Goal: Information Seeking & Learning: Check status

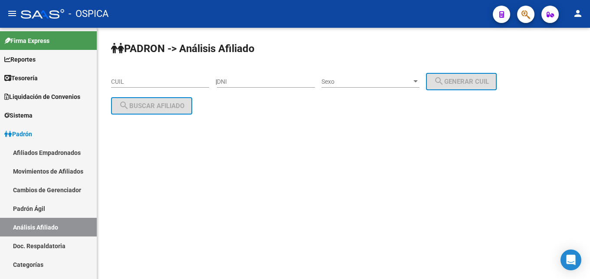
click at [131, 83] on input "CUIL" at bounding box center [160, 81] width 98 height 7
paste input "27-20036069-4"
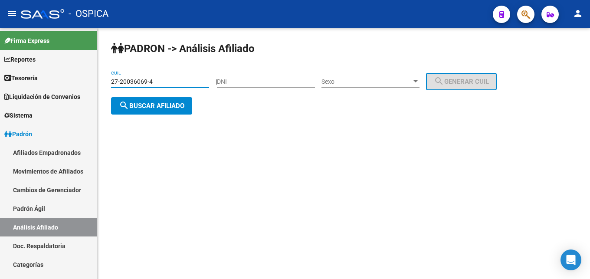
type input "27-20036069-4"
click at [174, 108] on span "search Buscar afiliado" at bounding box center [152, 106] width 66 height 8
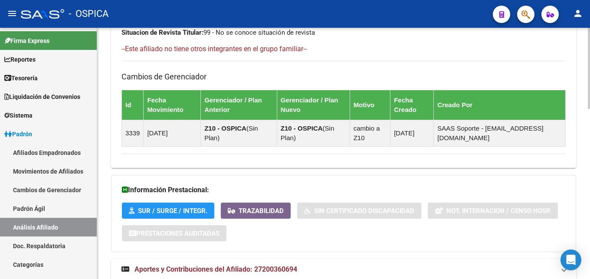
scroll to position [527, 0]
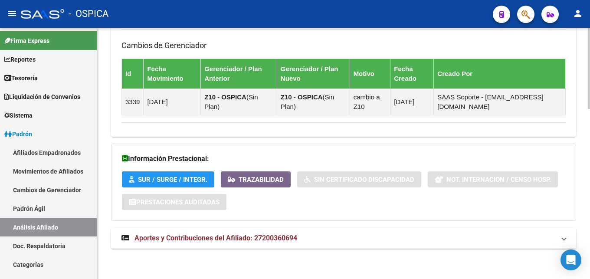
click at [284, 240] on span "Aportes y Contribuciones del Afiliado: 27200360694" at bounding box center [216, 238] width 163 height 8
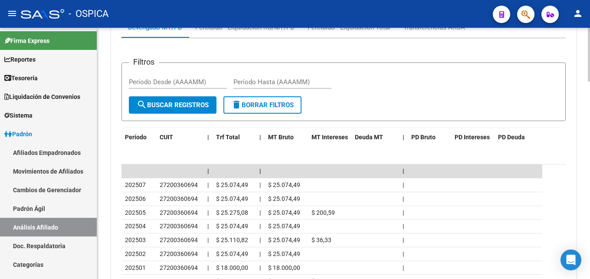
scroll to position [792, 0]
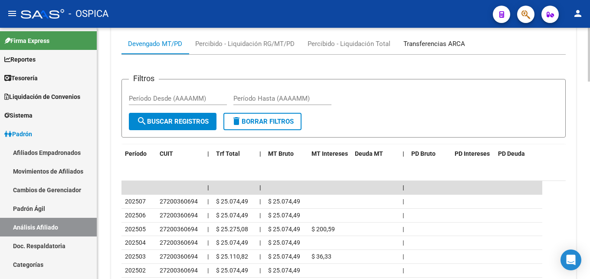
click at [417, 42] on div "Transferencias ARCA" at bounding box center [435, 44] width 62 height 10
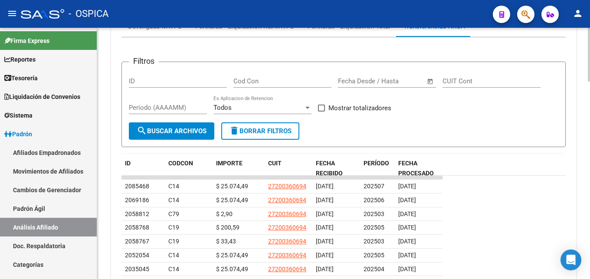
scroll to position [834, 0]
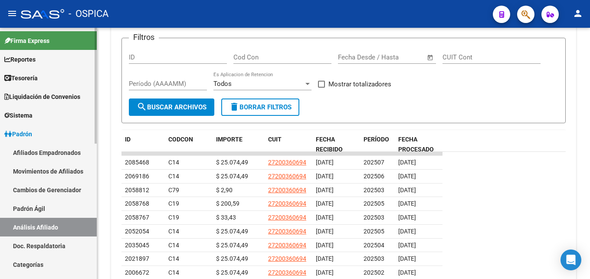
click at [55, 212] on link "Padrón Ágil" at bounding box center [48, 208] width 97 height 19
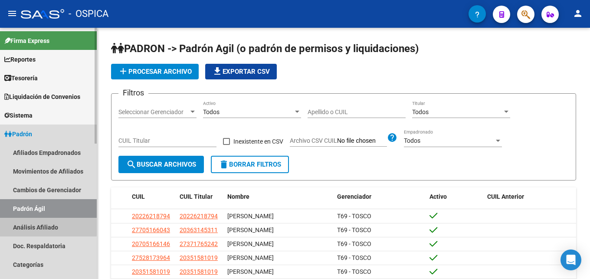
click at [42, 226] on link "Análisis Afiliado" at bounding box center [48, 227] width 97 height 19
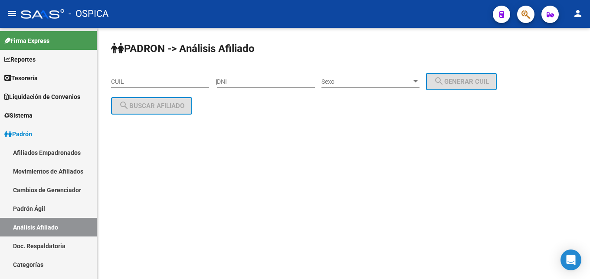
click at [125, 83] on input "CUIL" at bounding box center [160, 81] width 98 height 7
paste input "20-35408691-4"
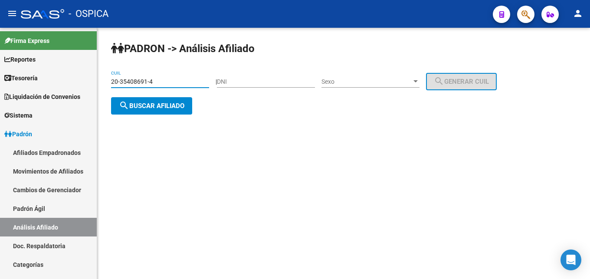
type input "20-35408691-4"
click at [147, 111] on button "search Buscar afiliado" at bounding box center [151, 105] width 81 height 17
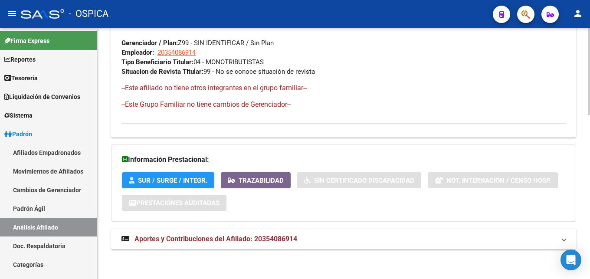
scroll to position [474, 0]
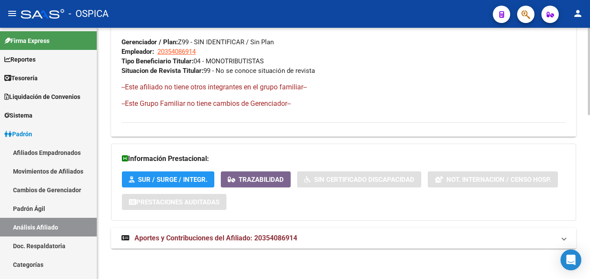
click at [260, 236] on span "Aportes y Contribuciones del Afiliado: 20354086914" at bounding box center [216, 238] width 163 height 8
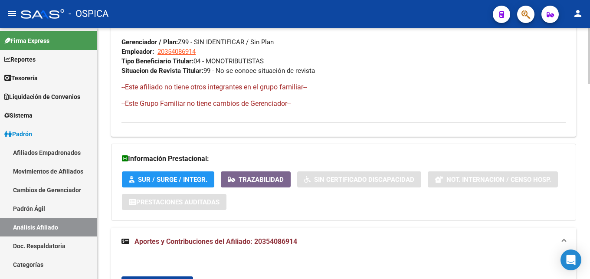
click at [212, 240] on span "Aportes y Contribuciones del Afiliado: 20354086914" at bounding box center [216, 241] width 163 height 8
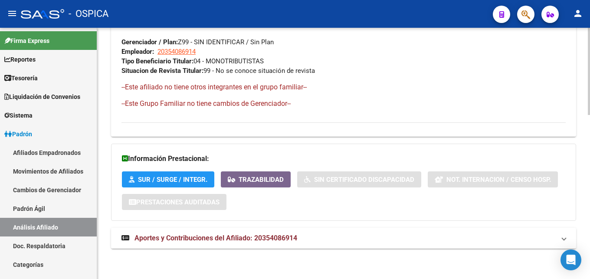
click at [288, 238] on span "Aportes y Contribuciones del Afiliado: 20354086914" at bounding box center [216, 238] width 163 height 8
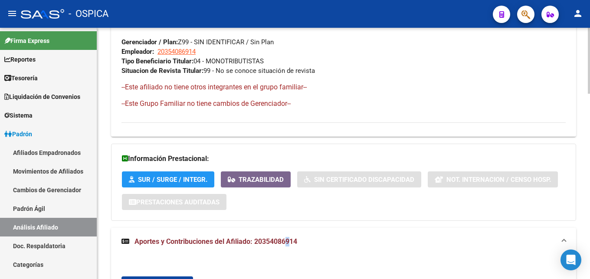
scroll to position [607, 0]
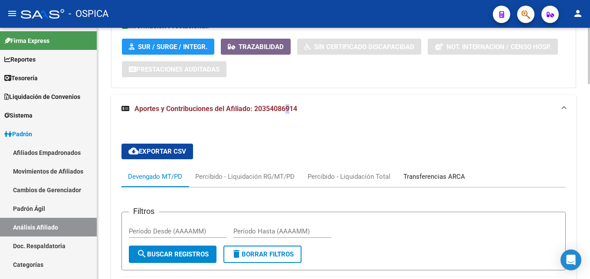
click at [414, 178] on div "Transferencias ARCA" at bounding box center [435, 177] width 62 height 10
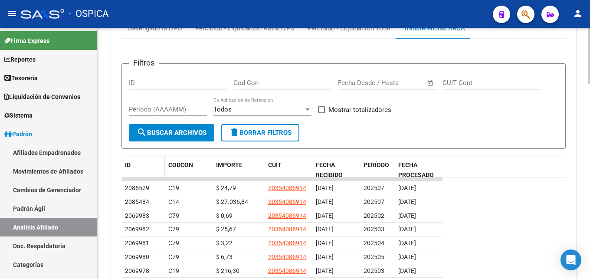
scroll to position [736, 0]
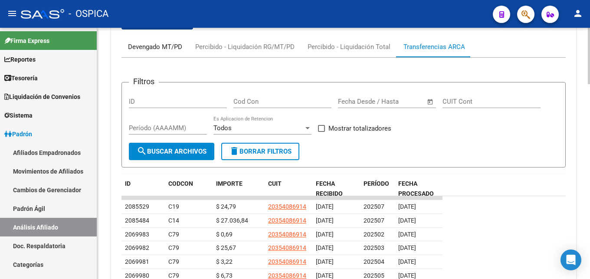
click at [164, 51] on div "Devengado MT/PD" at bounding box center [155, 47] width 54 height 10
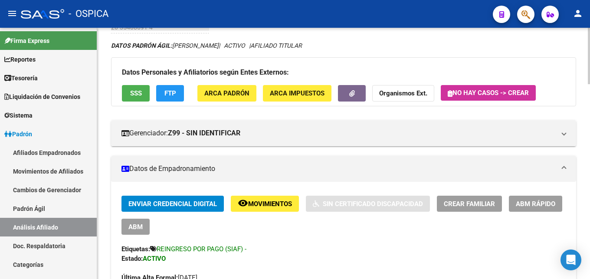
scroll to position [0, 0]
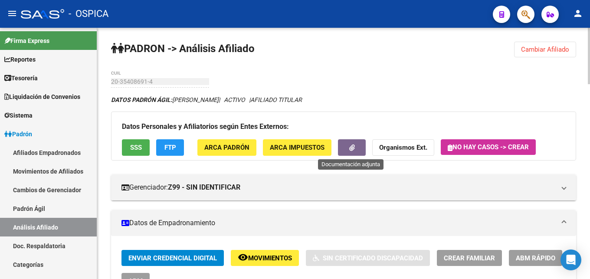
click at [350, 151] on span "button" at bounding box center [352, 148] width 6 height 8
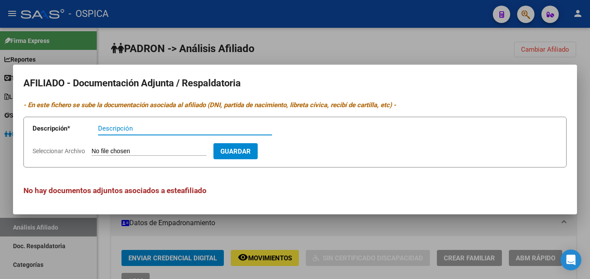
click at [302, 55] on div at bounding box center [295, 139] width 590 height 279
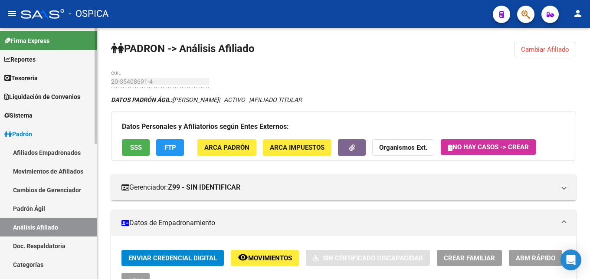
click at [39, 246] on link "Doc. Respaldatoria" at bounding box center [48, 246] width 97 height 19
click at [44, 247] on link "Doc. Respaldatoria" at bounding box center [48, 246] width 97 height 19
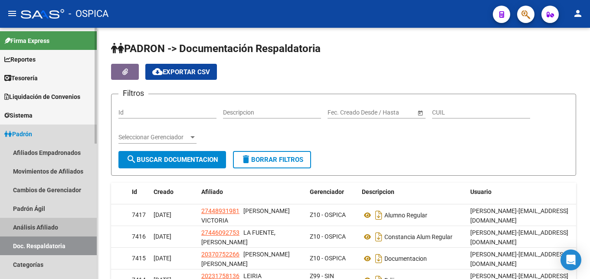
click at [51, 229] on link "Análisis Afiliado" at bounding box center [48, 227] width 97 height 19
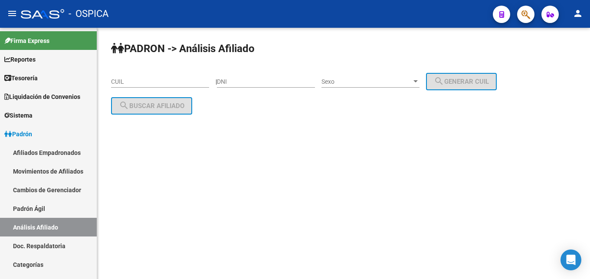
click at [139, 84] on input "CUIL" at bounding box center [160, 81] width 98 height 7
paste input "27-37470646-8"
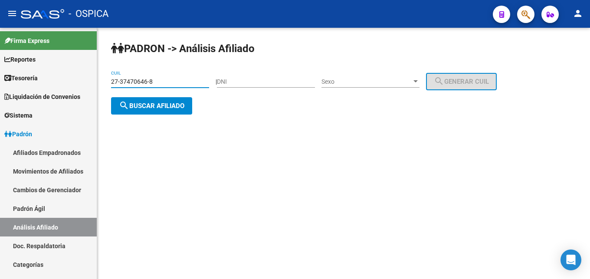
type input "27-37470646-8"
click at [174, 111] on button "search Buscar afiliado" at bounding box center [151, 105] width 81 height 17
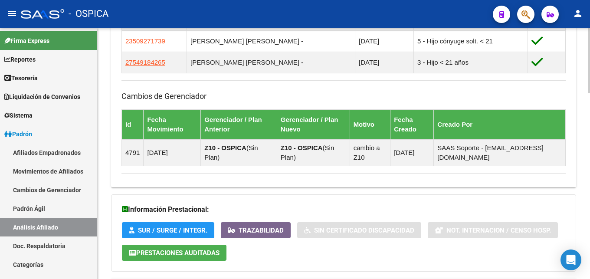
scroll to position [708, 0]
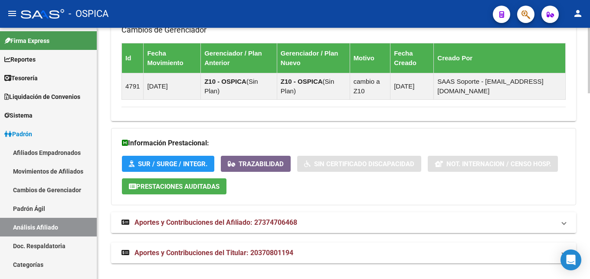
click at [294, 226] on span "Aportes y Contribuciones del Afiliado: 27374706468" at bounding box center [216, 222] width 163 height 8
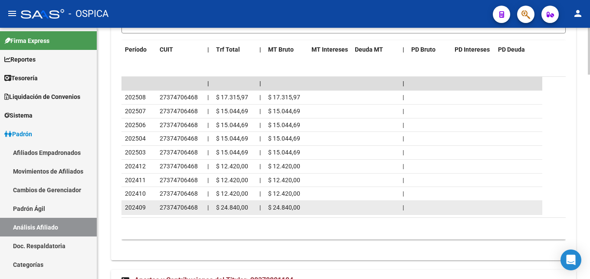
scroll to position [1095, 0]
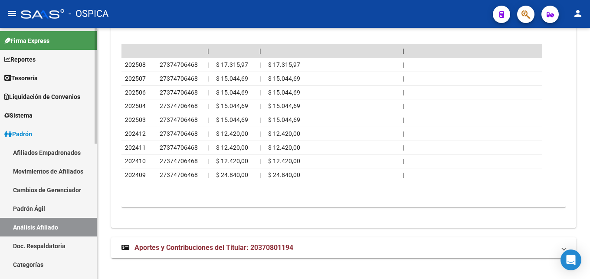
click at [39, 210] on link "Padrón Ágil" at bounding box center [48, 208] width 97 height 19
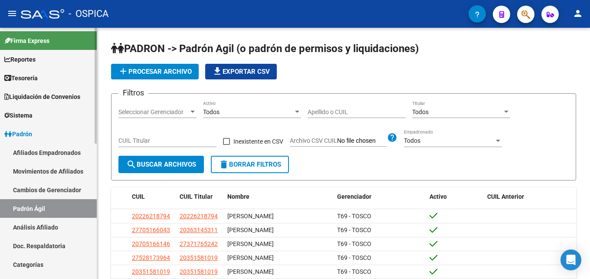
click at [37, 227] on link "Análisis Afiliado" at bounding box center [48, 227] width 97 height 19
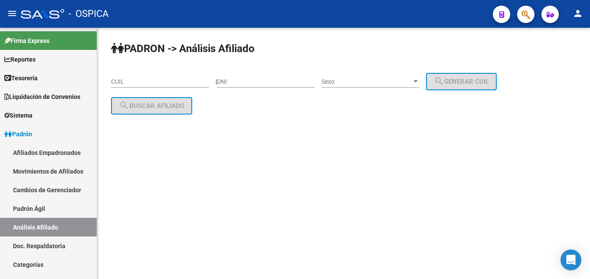
click at [128, 82] on input "CUIL" at bounding box center [160, 81] width 98 height 7
paste input "20-26514948-1"
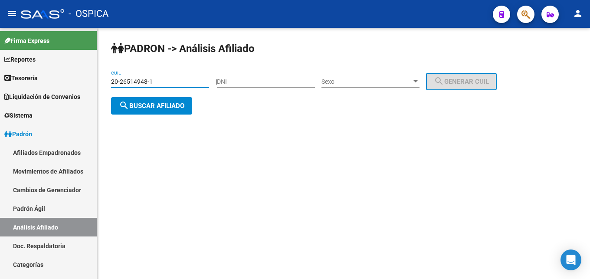
type input "20-26514948-1"
click at [158, 111] on button "search Buscar afiliado" at bounding box center [151, 105] width 81 height 17
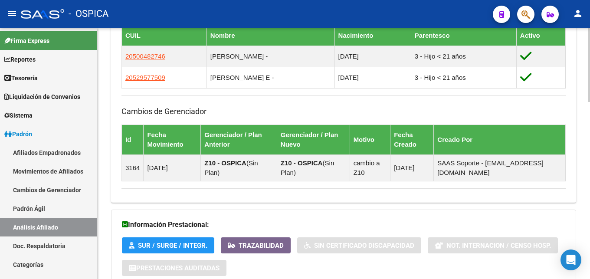
scroll to position [597, 0]
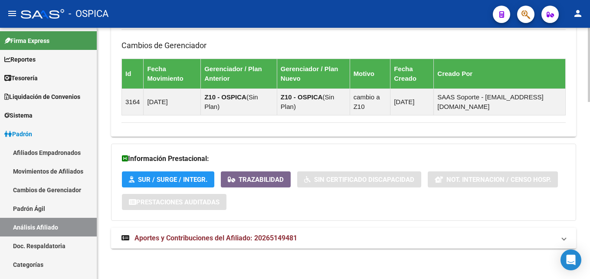
click at [285, 242] on span "Aportes y Contribuciones del Afiliado: 20265149481" at bounding box center [216, 238] width 163 height 8
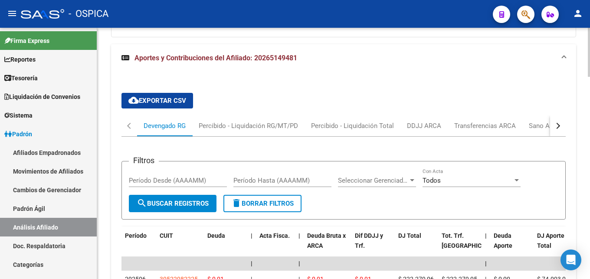
scroll to position [869, 0]
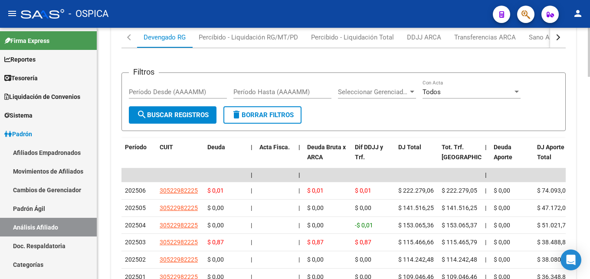
click at [559, 38] on div "button" at bounding box center [557, 37] width 6 height 6
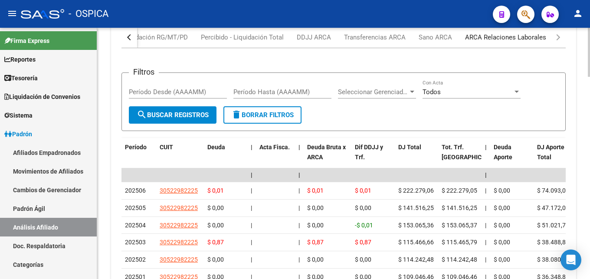
click at [497, 38] on div "ARCA Relaciones Laborales" at bounding box center [505, 38] width 81 height 10
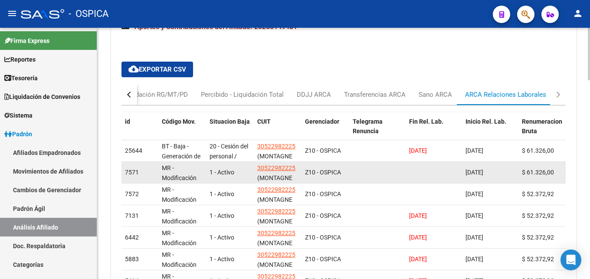
scroll to position [823, 0]
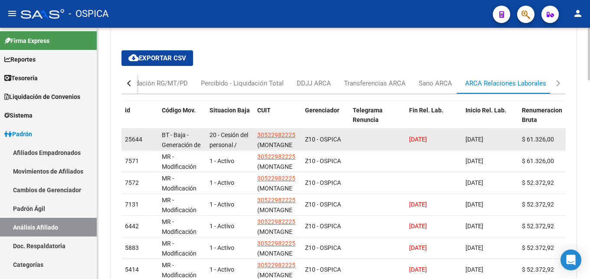
drag, startPoint x: 221, startPoint y: 135, endPoint x: 244, endPoint y: 142, distance: 24.2
click at [244, 142] on div "20 - Cesión del personal / ART.229 - LCT" at bounding box center [230, 139] width 41 height 18
copy span "Cesión del personal /"
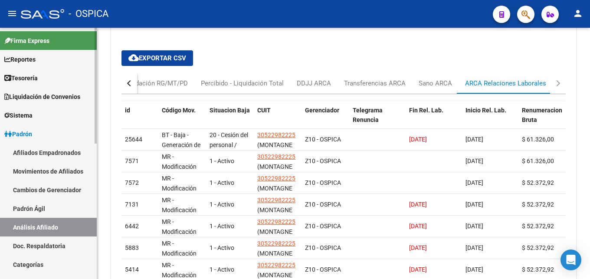
click at [44, 246] on link "Doc. Respaldatoria" at bounding box center [48, 246] width 97 height 19
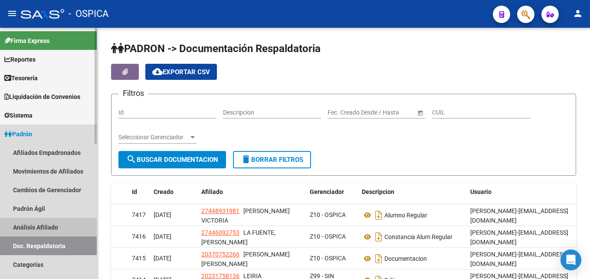
click at [47, 229] on link "Análisis Afiliado" at bounding box center [48, 227] width 97 height 19
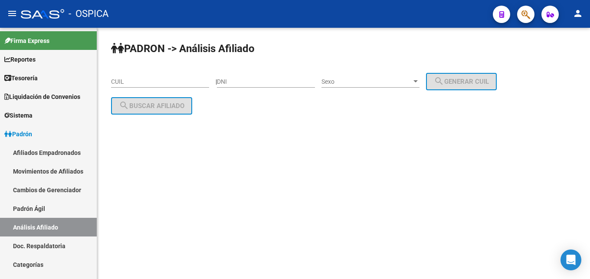
click at [121, 81] on input "CUIL" at bounding box center [160, 81] width 98 height 7
paste input "27-42593355-3"
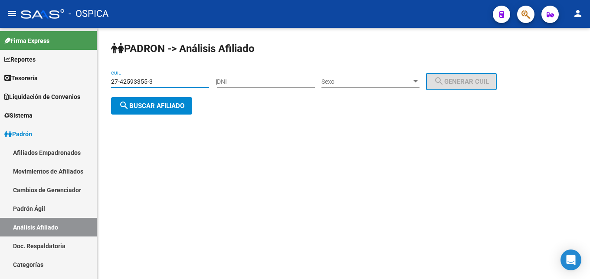
type input "27-42593355-3"
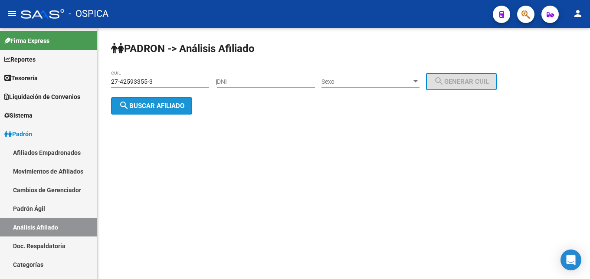
click at [149, 110] on button "search Buscar afiliado" at bounding box center [151, 105] width 81 height 17
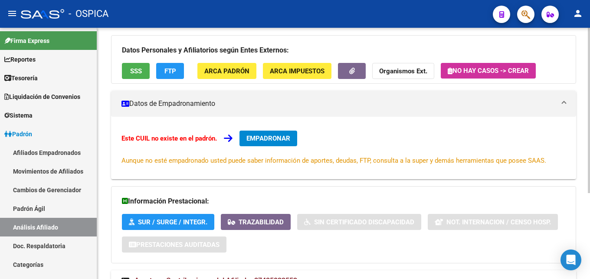
scroll to position [131, 0]
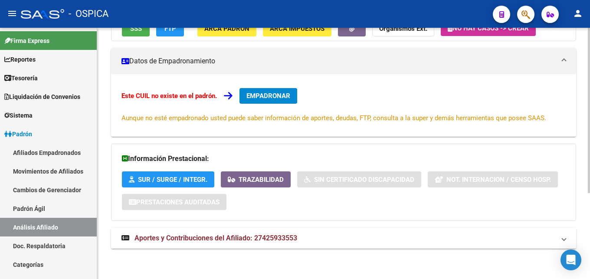
click at [276, 245] on mat-expansion-panel-header "Aportes y Contribuciones del Afiliado: 27425933553" at bounding box center [343, 238] width 465 height 21
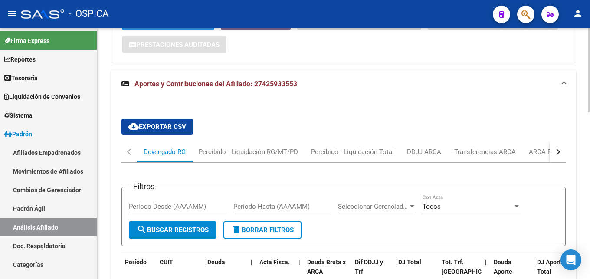
scroll to position [352, 0]
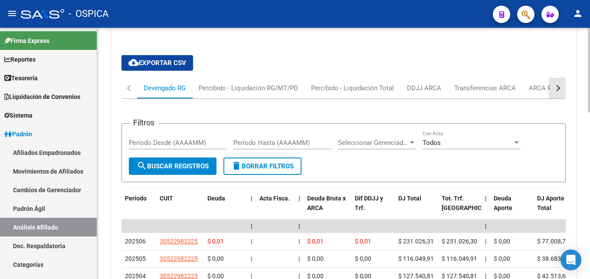
click at [556, 91] on button "button" at bounding box center [558, 88] width 16 height 21
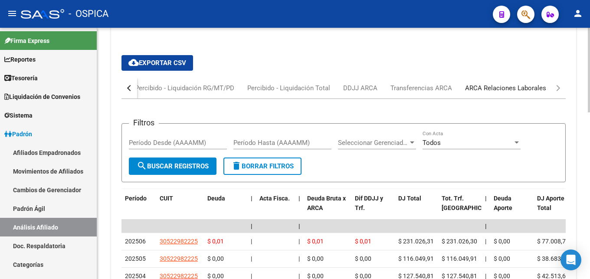
click at [521, 92] on div "ARCA Relaciones Laborales" at bounding box center [505, 88] width 81 height 10
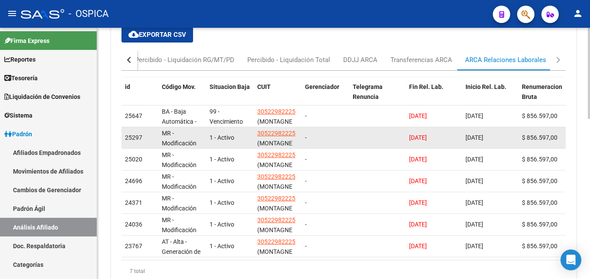
scroll to position [394, 0]
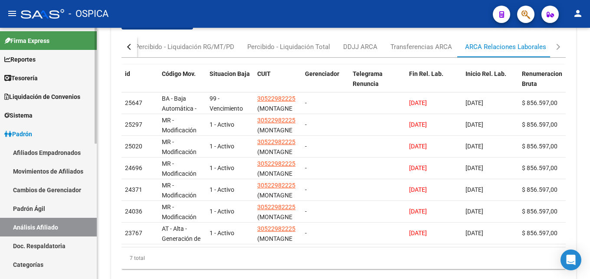
click at [33, 209] on link "Padrón Ágil" at bounding box center [48, 208] width 97 height 19
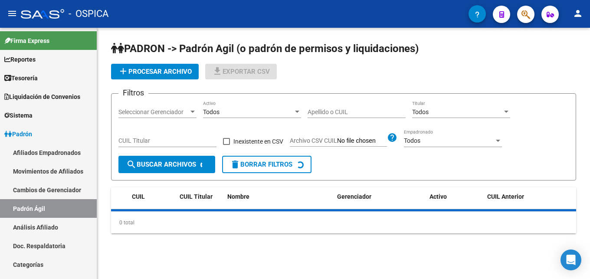
click at [35, 227] on link "Análisis Afiliado" at bounding box center [48, 227] width 97 height 19
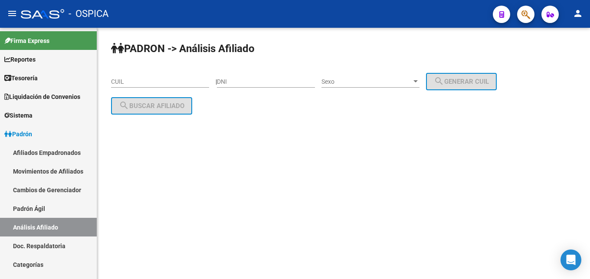
click at [123, 82] on input "CUIL" at bounding box center [160, 81] width 98 height 7
paste input "20-45043890-2"
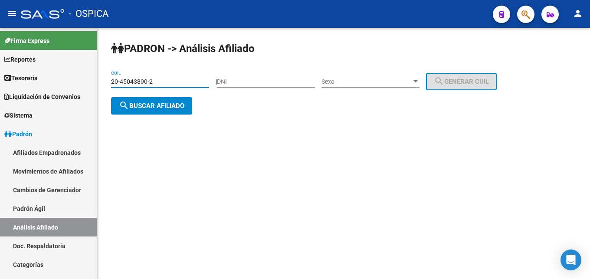
type input "20-45043890-2"
click at [161, 111] on button "search Buscar afiliado" at bounding box center [151, 105] width 81 height 17
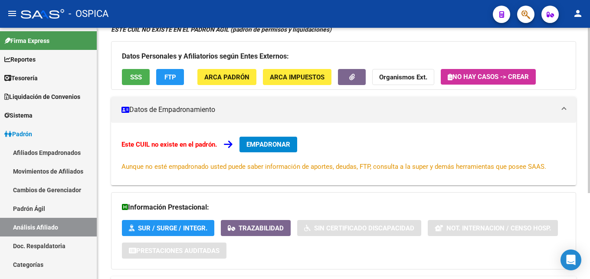
scroll to position [131, 0]
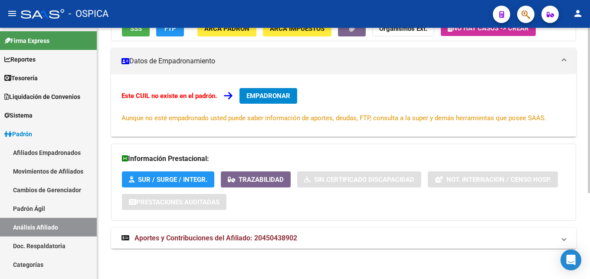
click at [256, 239] on span "Aportes y Contribuciones del Afiliado: 20450438902" at bounding box center [216, 238] width 163 height 8
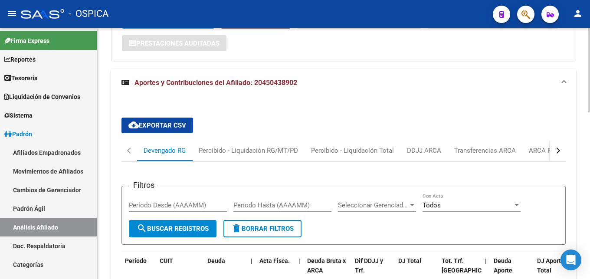
scroll to position [308, 0]
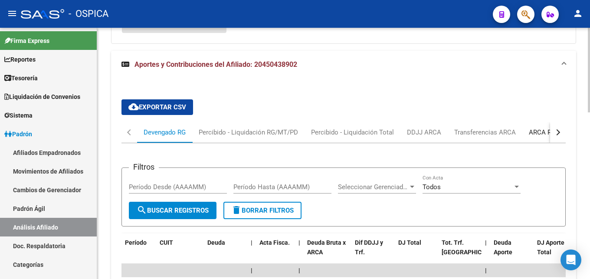
click at [541, 135] on div "ARCA Relaciones Laborales" at bounding box center [569, 133] width 81 height 10
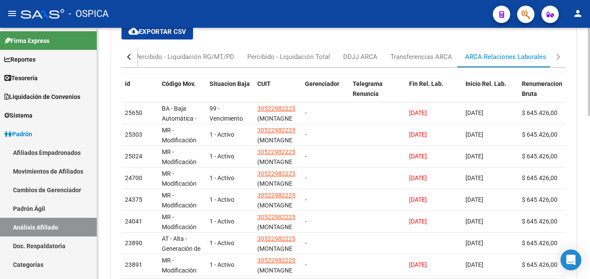
scroll to position [394, 0]
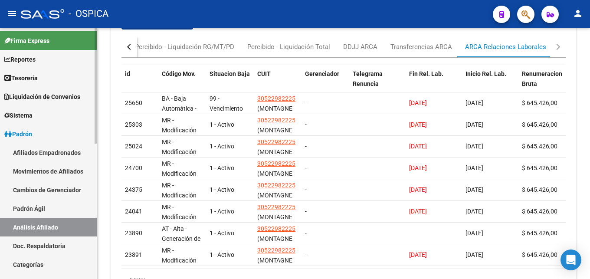
click at [29, 207] on link "Padrón Ágil" at bounding box center [48, 208] width 97 height 19
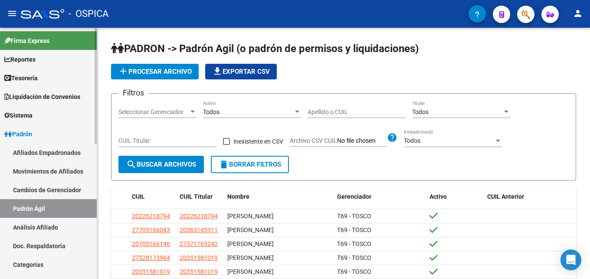
click at [54, 227] on link "Análisis Afiliado" at bounding box center [48, 227] width 97 height 19
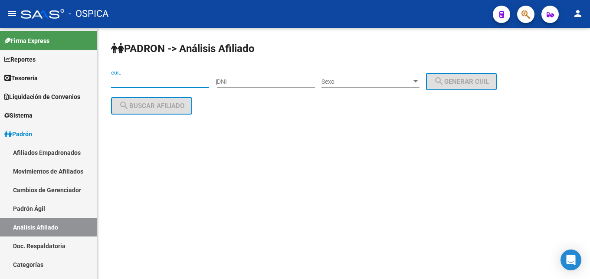
click at [125, 79] on input "CUIL" at bounding box center [160, 81] width 98 height 7
paste input "20-40394254-6"
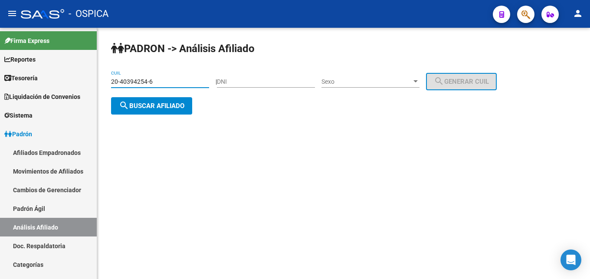
type input "20-40394254-6"
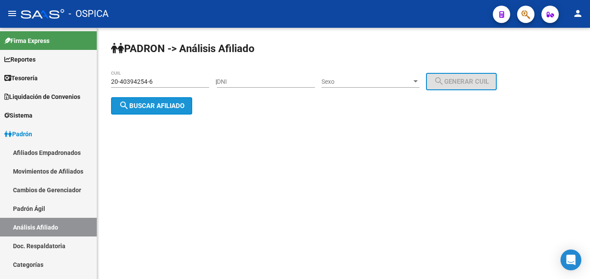
click at [165, 110] on button "search Buscar afiliado" at bounding box center [151, 105] width 81 height 17
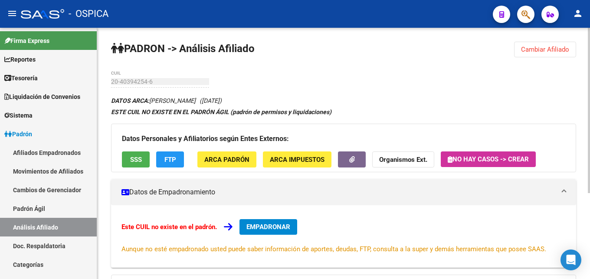
scroll to position [131, 0]
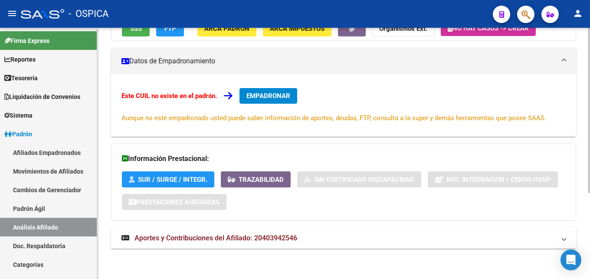
click at [278, 233] on mat-expansion-panel-header "Aportes y Contribuciones del Afiliado: 20403942546" at bounding box center [343, 238] width 465 height 21
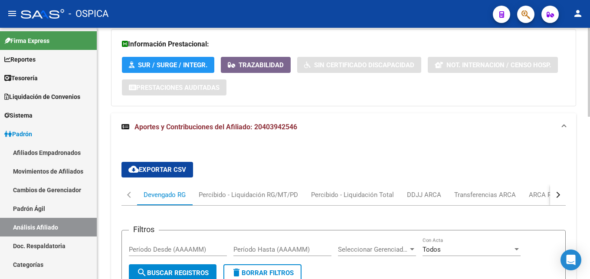
scroll to position [264, 0]
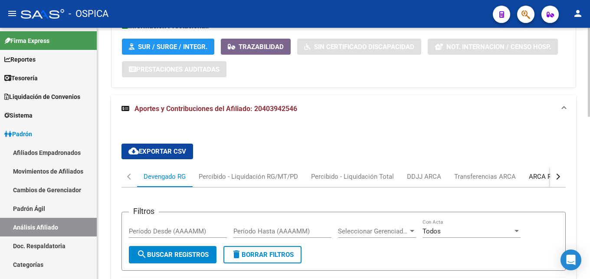
click at [543, 177] on div "ARCA Relaciones Laborales" at bounding box center [569, 177] width 81 height 10
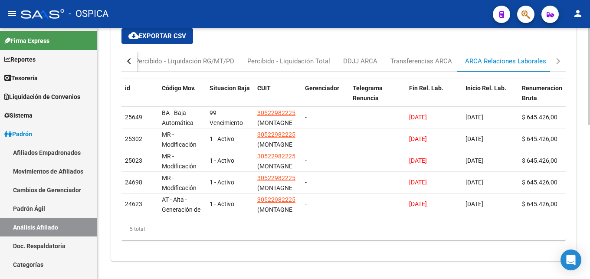
scroll to position [394, 0]
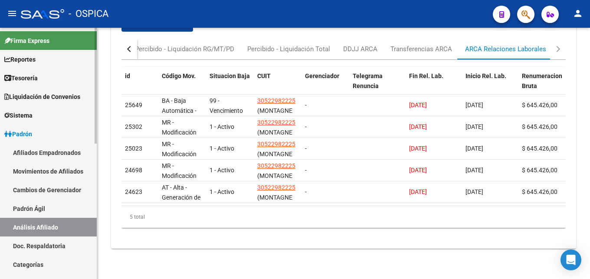
click at [52, 211] on link "Padrón Ágil" at bounding box center [48, 208] width 97 height 19
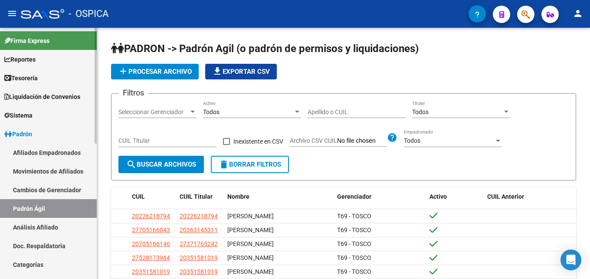
click at [52, 227] on link "Análisis Afiliado" at bounding box center [48, 227] width 97 height 19
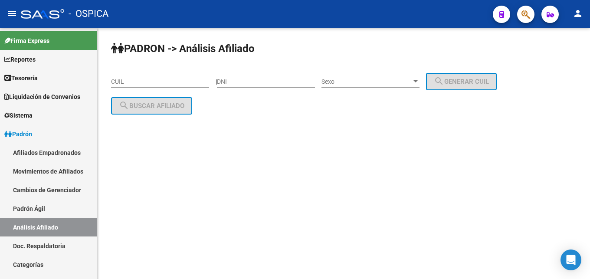
click at [118, 81] on input "CUIL" at bounding box center [160, 81] width 98 height 7
paste input "20-36787611-6"
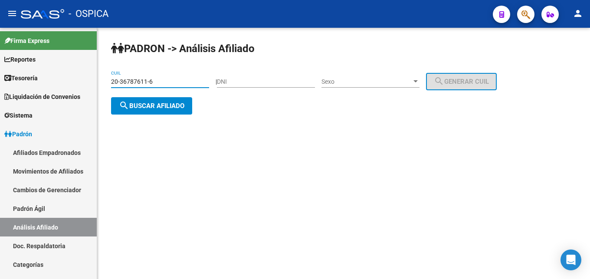
type input "20-36787611-6"
click at [162, 108] on span "search Buscar afiliado" at bounding box center [152, 106] width 66 height 8
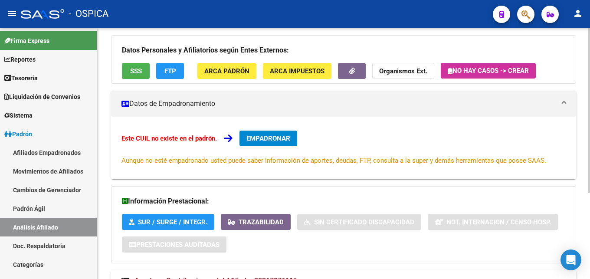
scroll to position [131, 0]
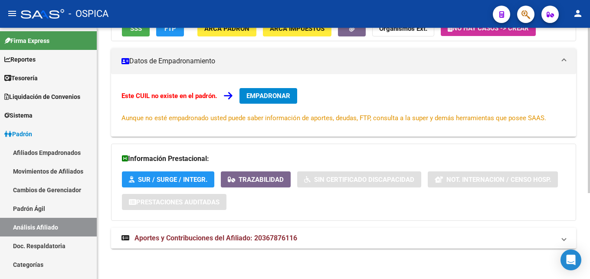
click at [243, 238] on span "Aportes y Contribuciones del Afiliado: 20367876116" at bounding box center [216, 238] width 163 height 8
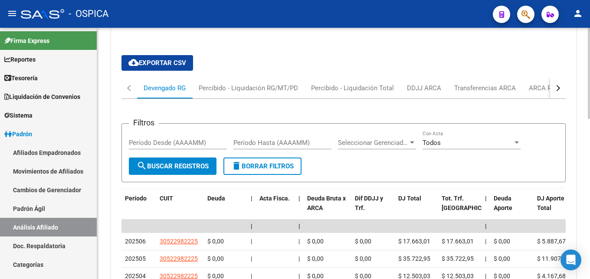
scroll to position [397, 0]
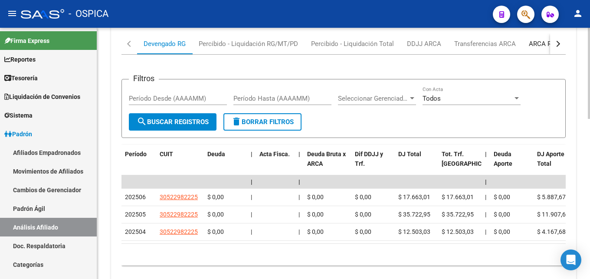
click at [534, 40] on div "ARCA Relaciones Laborales" at bounding box center [569, 44] width 81 height 10
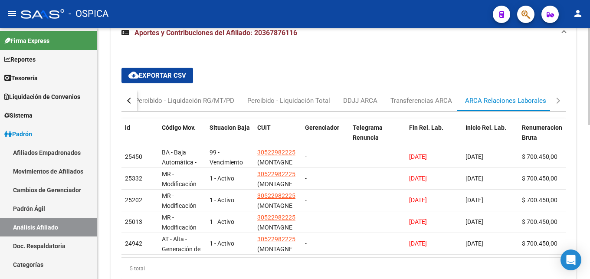
scroll to position [349, 0]
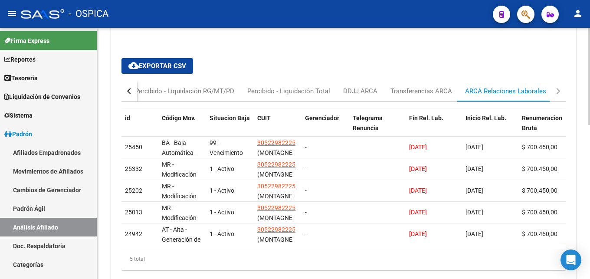
click at [130, 94] on button "button" at bounding box center [130, 91] width 16 height 21
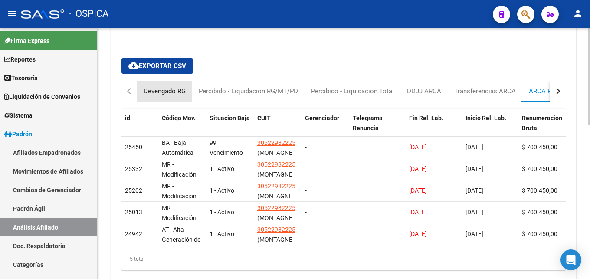
click at [167, 91] on div "Devengado RG" at bounding box center [165, 91] width 42 height 10
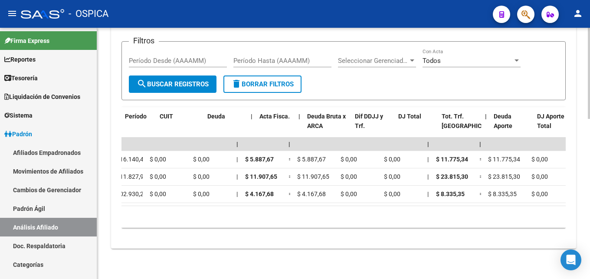
scroll to position [0, 0]
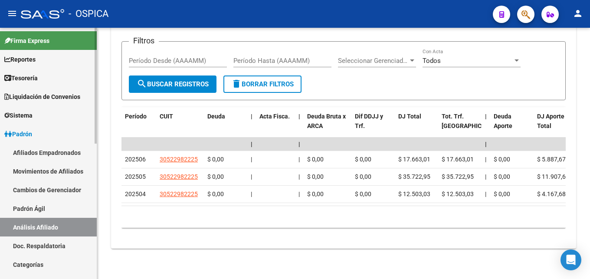
click at [59, 206] on link "Padrón Ágil" at bounding box center [48, 208] width 97 height 19
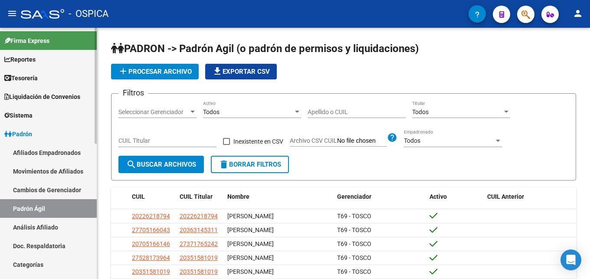
click at [78, 224] on link "Análisis Afiliado" at bounding box center [48, 227] width 97 height 19
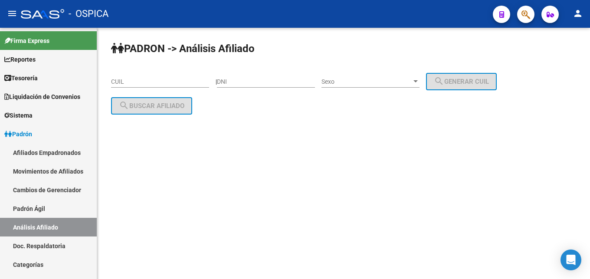
click at [122, 81] on input "CUIL" at bounding box center [160, 81] width 98 height 7
paste input "20-42339953-9"
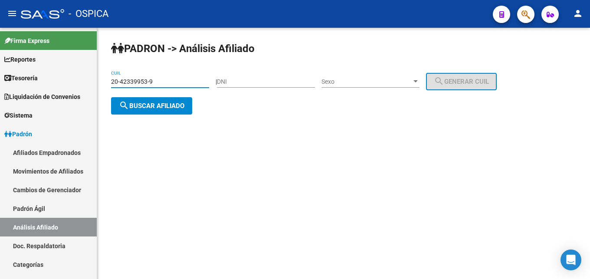
type input "20-42339953-9"
click at [174, 111] on button "search Buscar afiliado" at bounding box center [151, 105] width 81 height 17
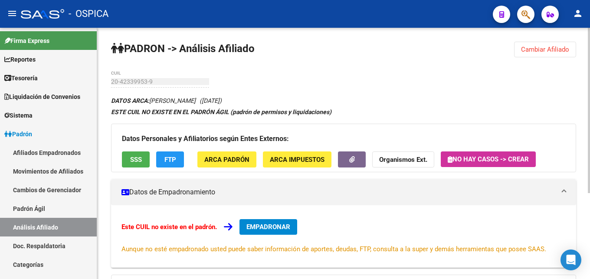
scroll to position [131, 0]
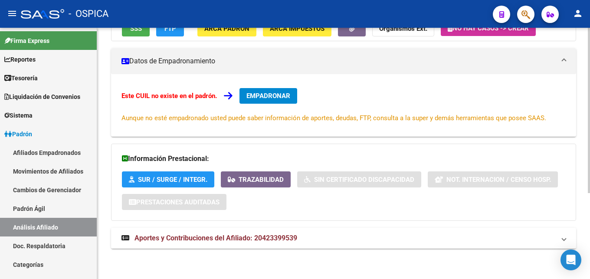
click at [223, 236] on span "Aportes y Contribuciones del Afiliado: 20423399539" at bounding box center [216, 238] width 163 height 8
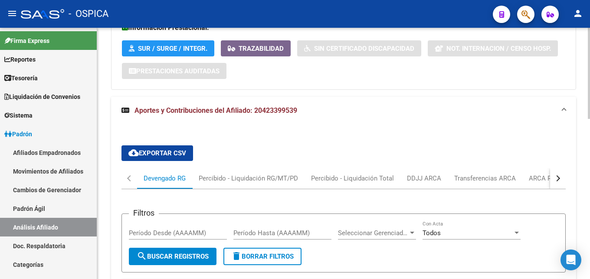
scroll to position [264, 0]
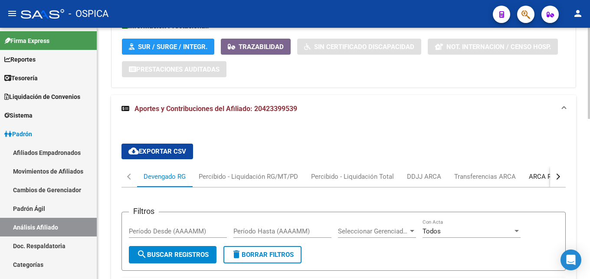
click at [535, 183] on div "ARCA Relaciones Laborales" at bounding box center [569, 176] width 94 height 21
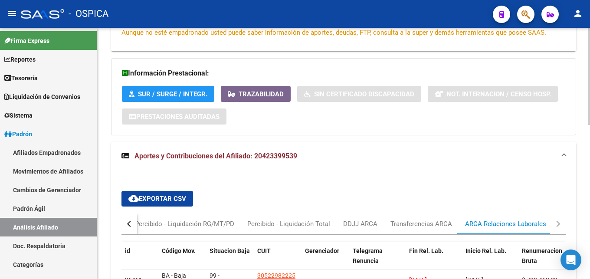
scroll to position [349, 0]
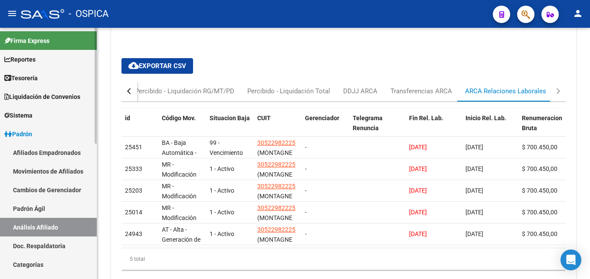
click at [46, 211] on link "Padrón Ágil" at bounding box center [48, 208] width 97 height 19
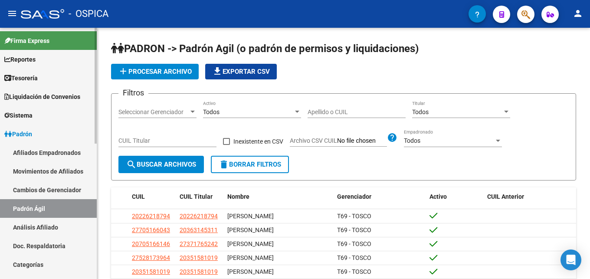
click at [52, 225] on link "Análisis Afiliado" at bounding box center [48, 227] width 97 height 19
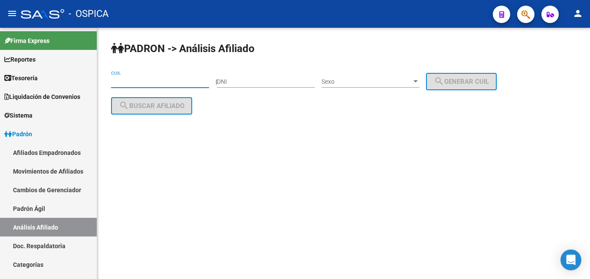
click at [127, 85] on input "CUIL" at bounding box center [160, 81] width 98 height 7
paste input "27-34931054-1"
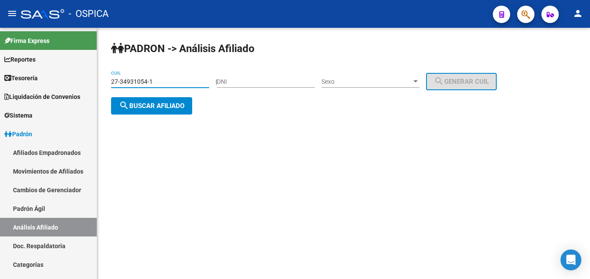
type input "27-34931054-1"
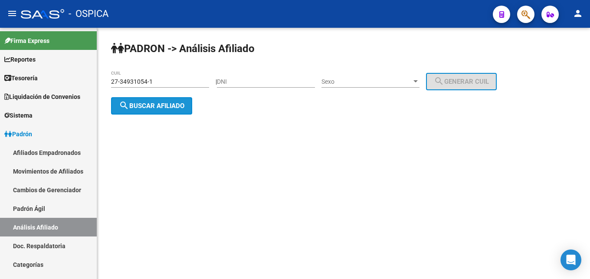
click at [149, 114] on button "search Buscar afiliado" at bounding box center [151, 105] width 81 height 17
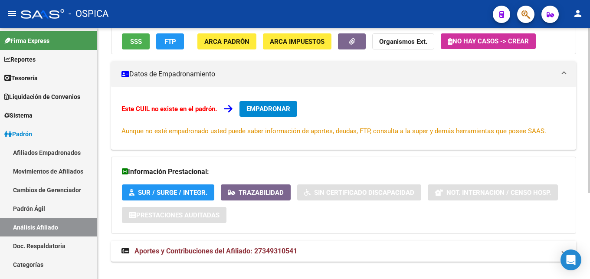
scroll to position [131, 0]
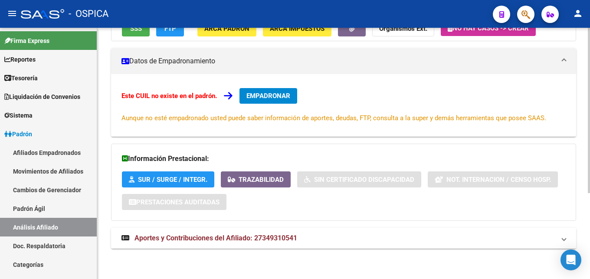
click at [264, 242] on span "Aportes y Contribuciones del Afiliado: 27349310541" at bounding box center [216, 238] width 163 height 8
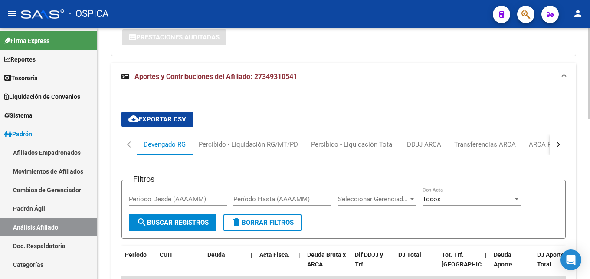
scroll to position [308, 0]
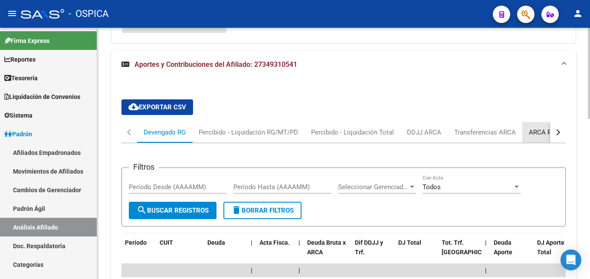
click at [542, 137] on div "ARCA Relaciones Laborales" at bounding box center [569, 133] width 81 height 10
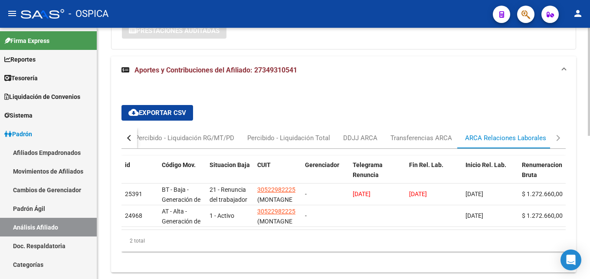
scroll to position [305, 0]
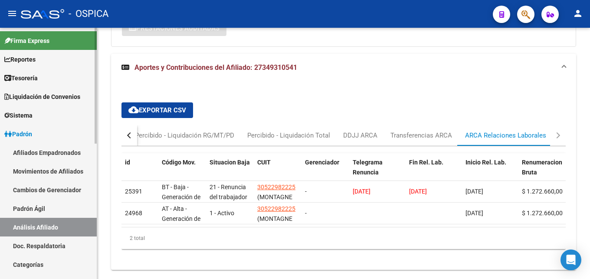
click at [29, 208] on link "Padrón Ágil" at bounding box center [48, 208] width 97 height 19
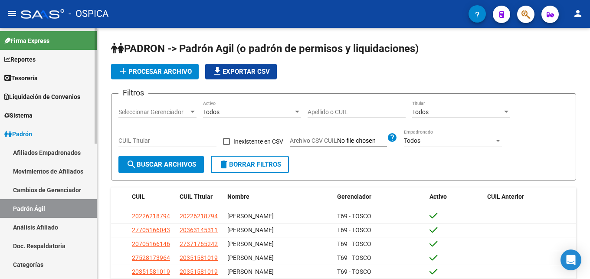
click at [56, 228] on link "Análisis Afiliado" at bounding box center [48, 227] width 97 height 19
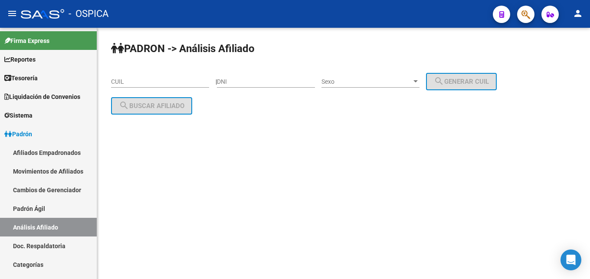
click at [120, 82] on input "CUIL" at bounding box center [160, 81] width 98 height 7
paste input "27-41079175-2"
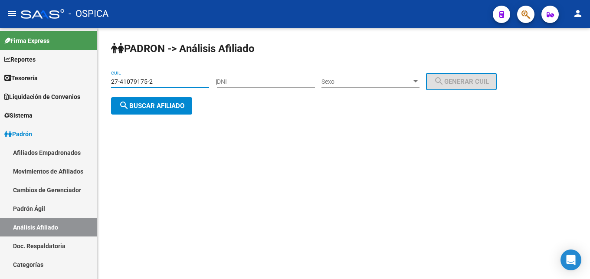
type input "27-41079175-2"
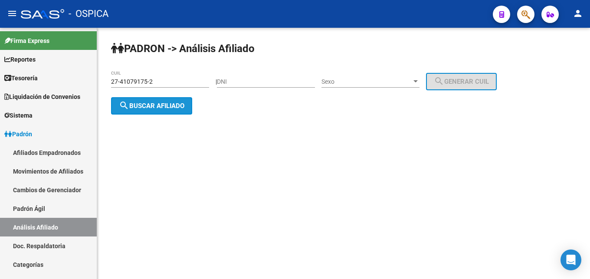
click at [143, 111] on button "search Buscar afiliado" at bounding box center [151, 105] width 81 height 17
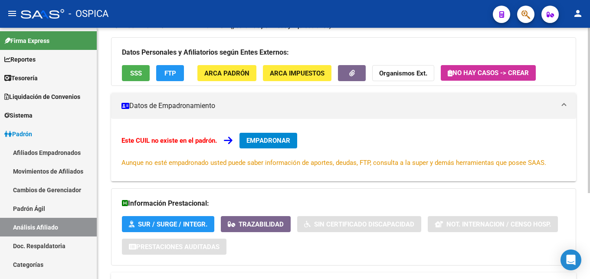
scroll to position [131, 0]
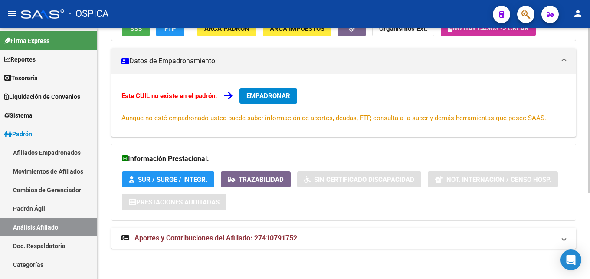
click at [237, 243] on mat-expansion-panel-header "Aportes y Contribuciones del Afiliado: 27410791752" at bounding box center [343, 238] width 465 height 21
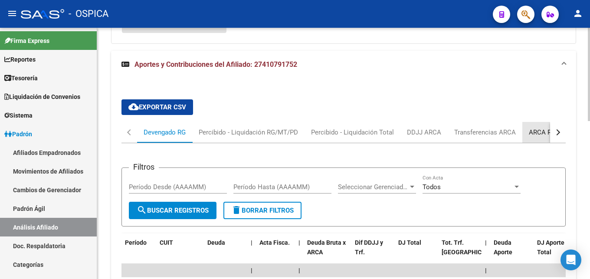
click at [531, 131] on div "ARCA Relaciones Laborales" at bounding box center [569, 133] width 81 height 10
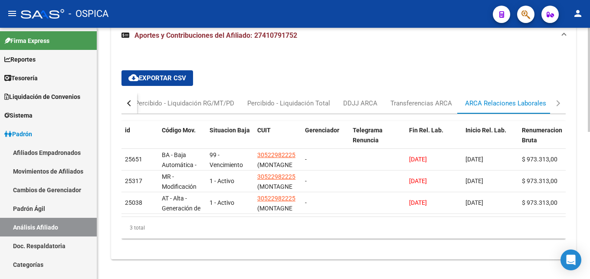
scroll to position [349, 0]
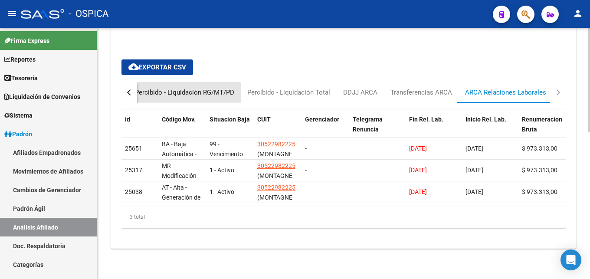
click at [146, 95] on div "Percibido - Liquidación RG/MT/PD" at bounding box center [184, 93] width 99 height 10
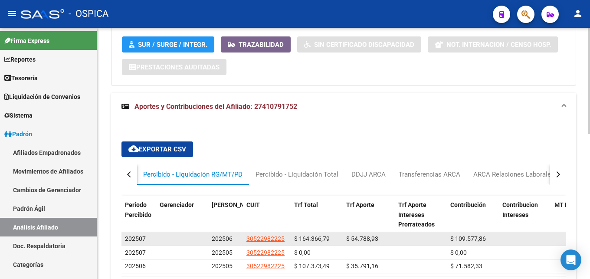
scroll to position [305, 0]
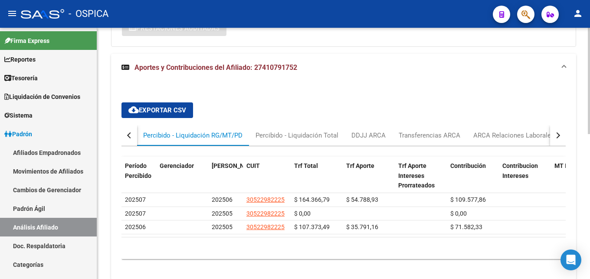
click at [131, 135] on div "button" at bounding box center [130, 135] width 6 height 6
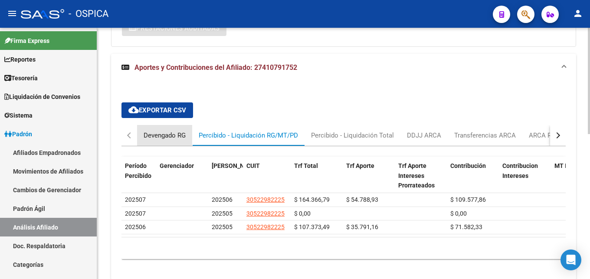
click at [159, 133] on div "Devengado RG" at bounding box center [165, 136] width 42 height 10
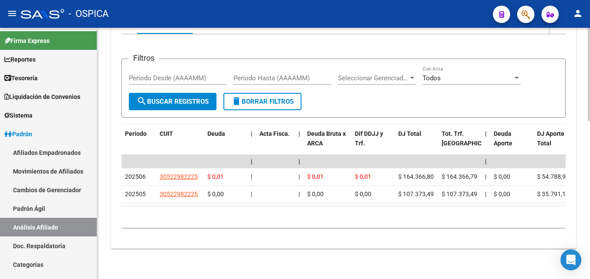
scroll to position [425, 0]
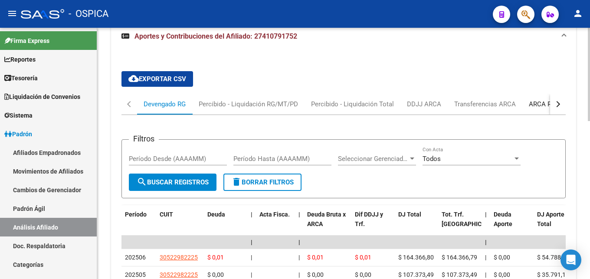
click at [537, 103] on div "ARCA Relaciones Laborales" at bounding box center [569, 104] width 81 height 10
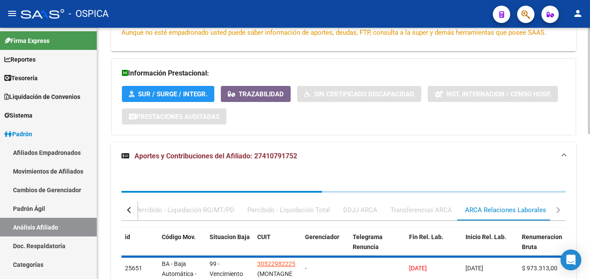
scroll to position [305, 0]
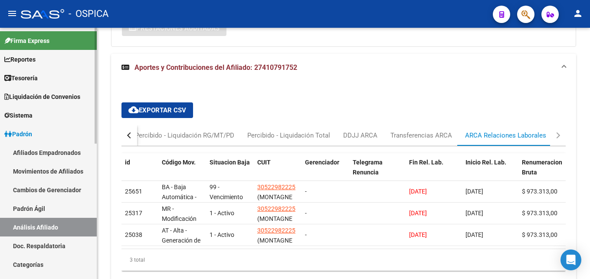
click at [23, 246] on link "Doc. Respaldatoria" at bounding box center [48, 246] width 97 height 19
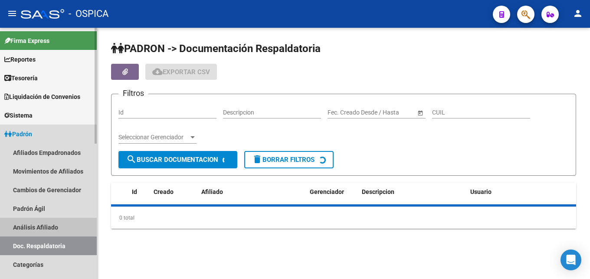
click at [25, 228] on link "Análisis Afiliado" at bounding box center [48, 227] width 97 height 19
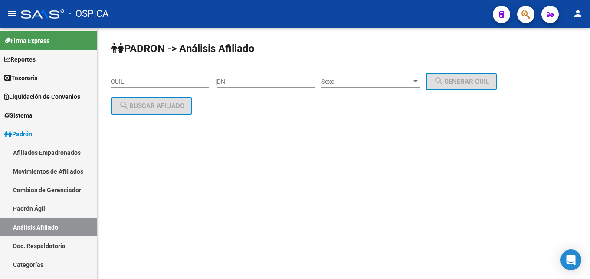
click at [118, 83] on input "CUIL" at bounding box center [160, 81] width 98 height 7
paste input "20-46992245-7"
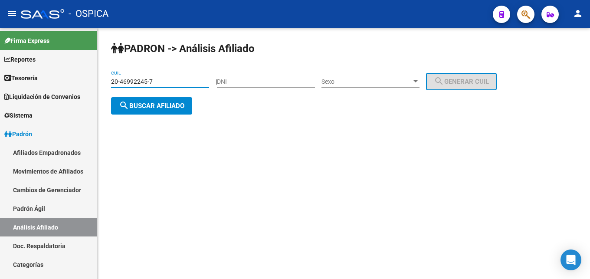
type input "20-46992245-7"
click at [155, 109] on span "search Buscar afiliado" at bounding box center [152, 106] width 66 height 8
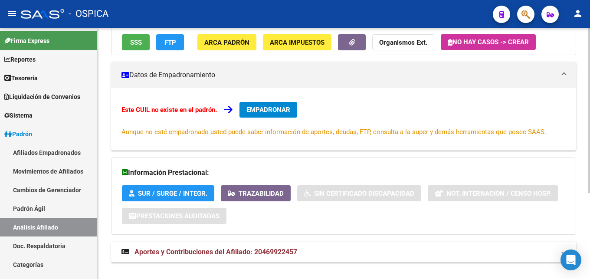
scroll to position [131, 0]
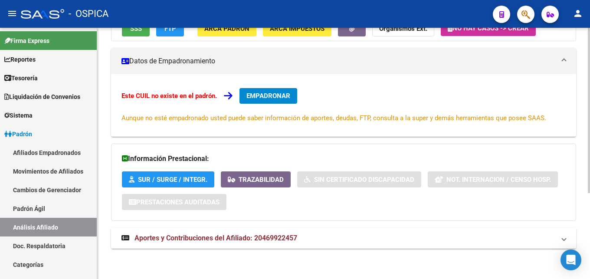
click at [236, 238] on span "Aportes y Contribuciones del Afiliado: 20469922457" at bounding box center [216, 238] width 163 height 8
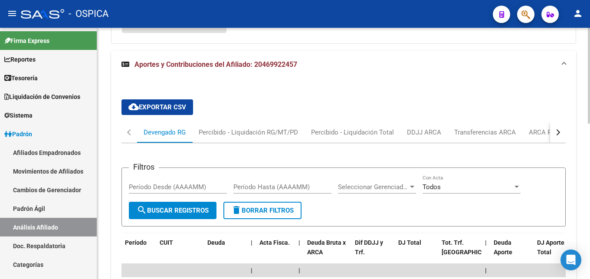
scroll to position [352, 0]
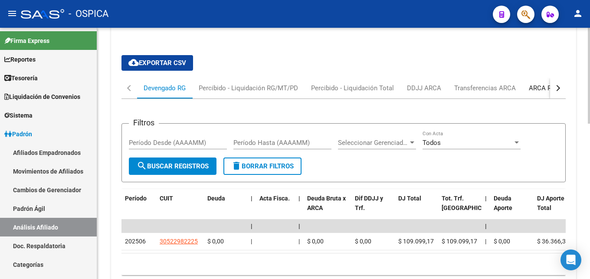
click at [540, 89] on div "ARCA Relaciones Laborales" at bounding box center [569, 88] width 81 height 10
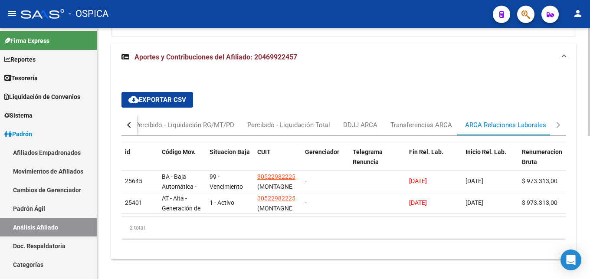
scroll to position [334, 0]
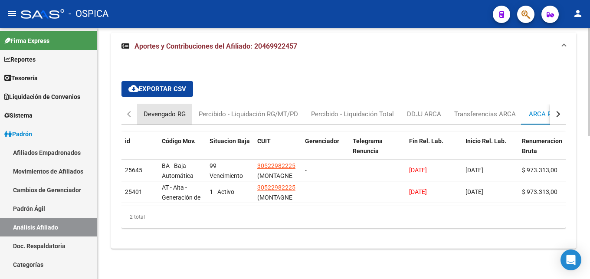
click at [153, 109] on div "Devengado RG" at bounding box center [165, 114] width 42 height 10
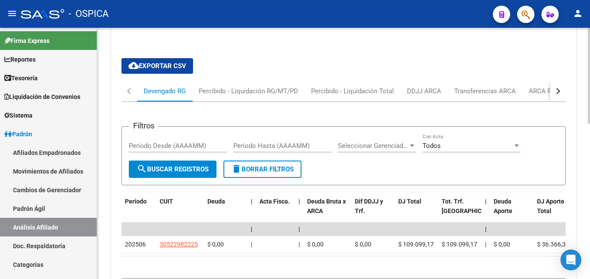
scroll to position [407, 0]
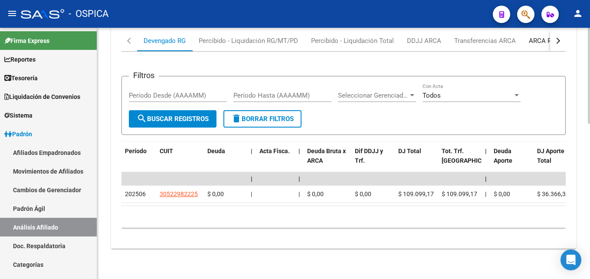
click at [532, 36] on div "ARCA Relaciones Laborales" at bounding box center [569, 41] width 81 height 10
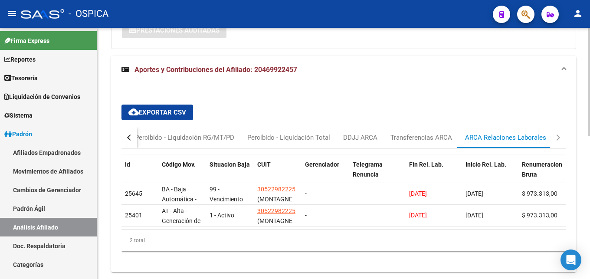
scroll to position [305, 0]
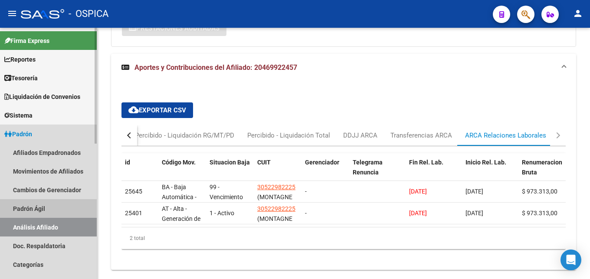
click at [33, 209] on link "Padrón Ágil" at bounding box center [48, 208] width 97 height 19
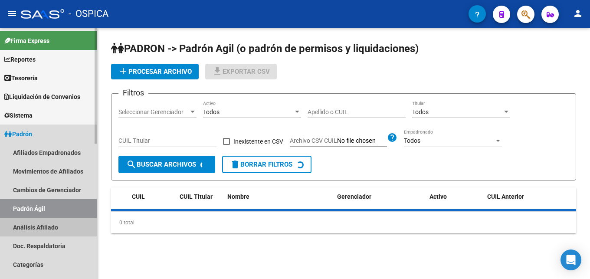
click at [60, 226] on link "Análisis Afiliado" at bounding box center [48, 227] width 97 height 19
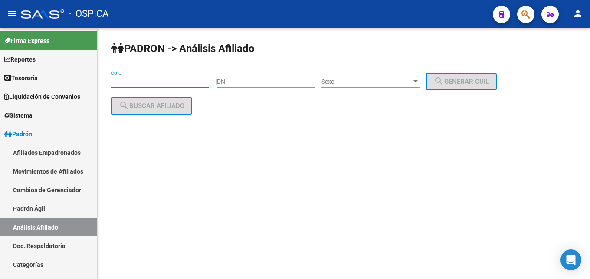
click at [128, 82] on input "CUIL" at bounding box center [160, 81] width 98 height 7
paste input "27-40742521-4"
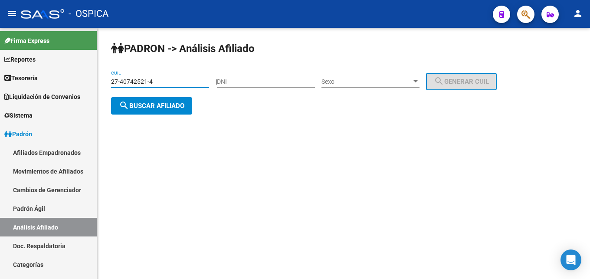
type input "27-40742521-4"
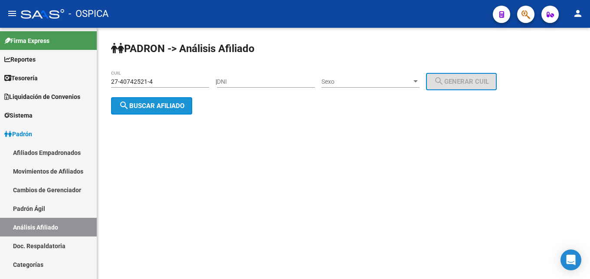
click at [180, 111] on button "search Buscar afiliado" at bounding box center [151, 105] width 81 height 17
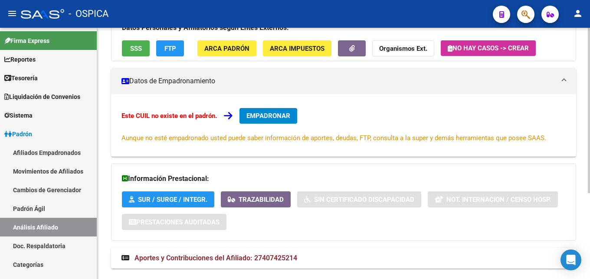
scroll to position [131, 0]
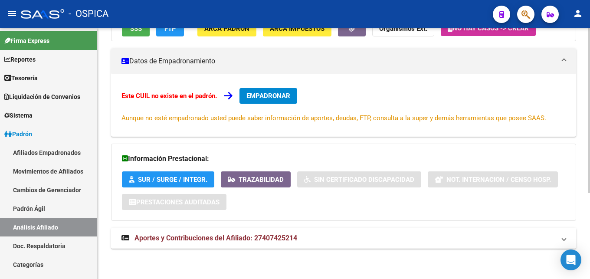
click at [275, 235] on span "Aportes y Contribuciones del Afiliado: 27407425214" at bounding box center [216, 238] width 163 height 8
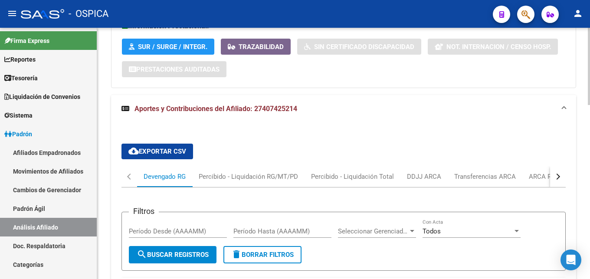
scroll to position [352, 0]
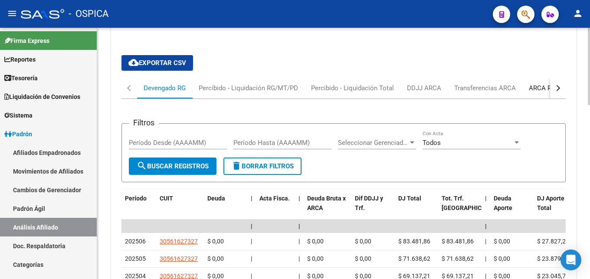
click at [539, 89] on div "ARCA Relaciones Laborales" at bounding box center [569, 88] width 81 height 10
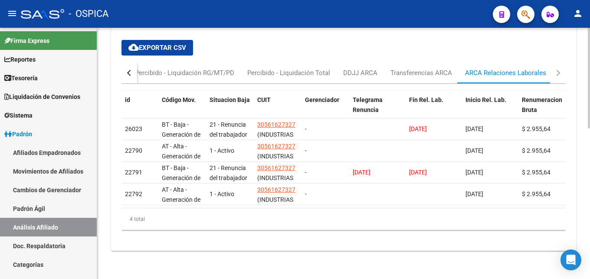
scroll to position [377, 0]
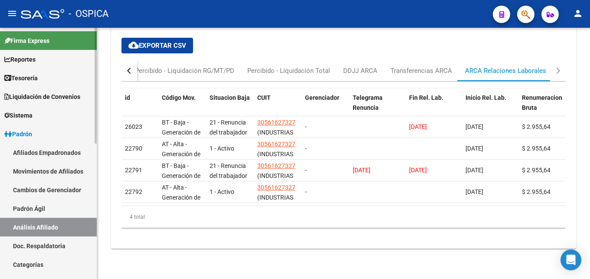
click at [41, 213] on link "Padrón Ágil" at bounding box center [48, 208] width 97 height 19
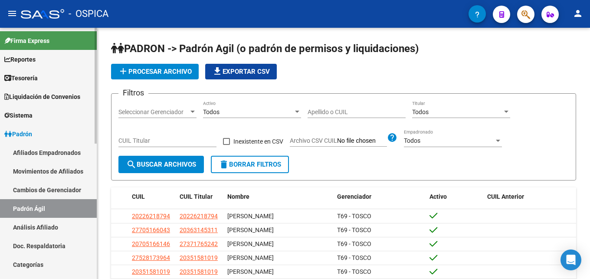
click at [41, 225] on link "Análisis Afiliado" at bounding box center [48, 227] width 97 height 19
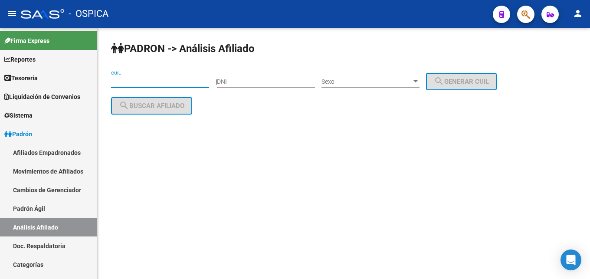
click at [124, 83] on input "CUIL" at bounding box center [160, 81] width 98 height 7
paste input "20-45605683-1"
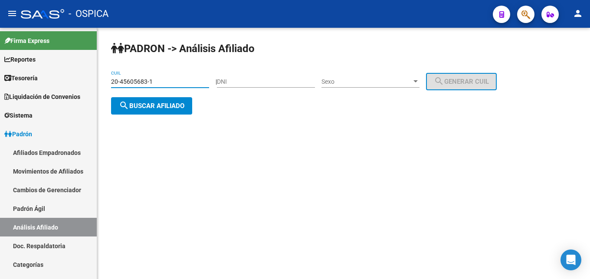
type input "20-45605683-1"
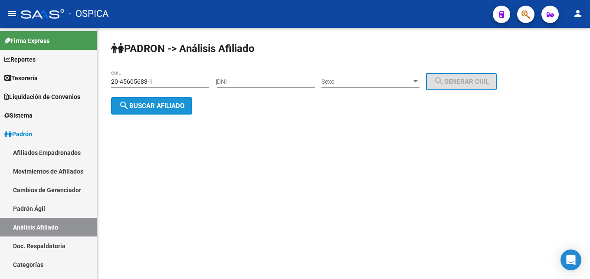
click at [170, 111] on button "search Buscar afiliado" at bounding box center [151, 105] width 81 height 17
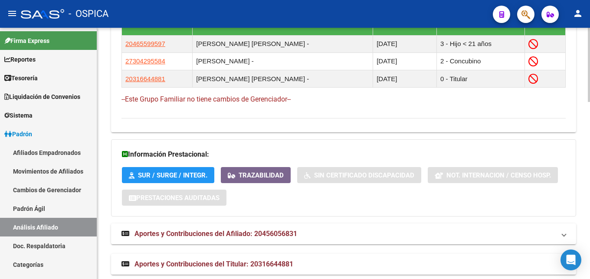
scroll to position [599, 0]
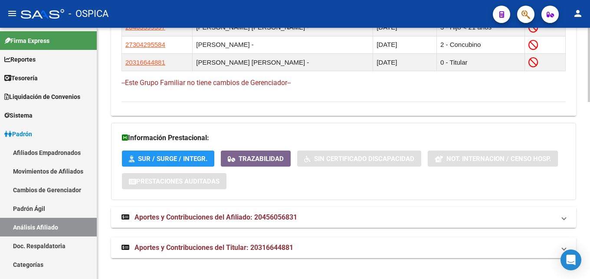
click at [279, 220] on span "Aportes y Contribuciones del Afiliado: 20456056831" at bounding box center [216, 217] width 163 height 8
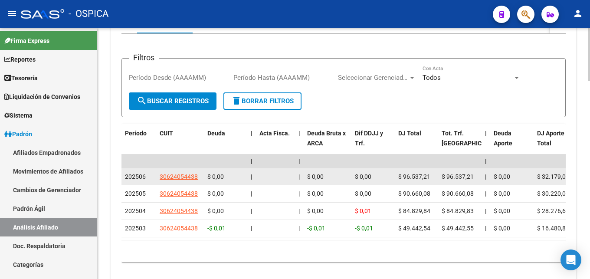
scroll to position [821, 0]
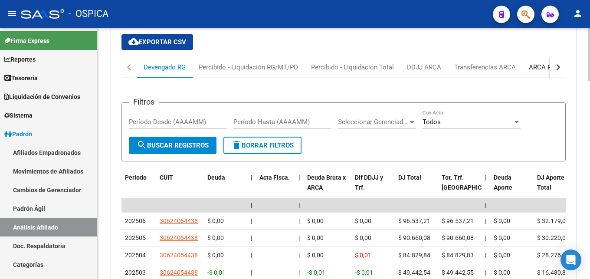
click at [538, 65] on div "ARCA Relaciones Laborales" at bounding box center [569, 67] width 81 height 10
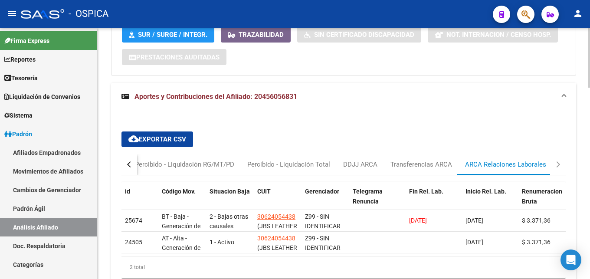
scroll to position [797, 0]
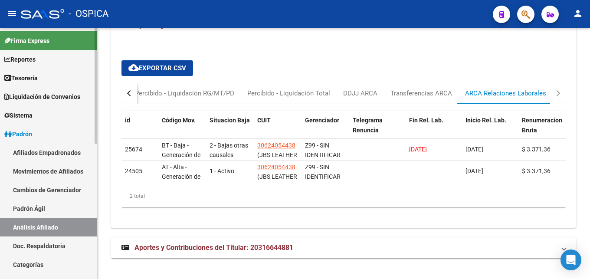
click at [40, 205] on link "Padrón Ágil" at bounding box center [48, 208] width 97 height 19
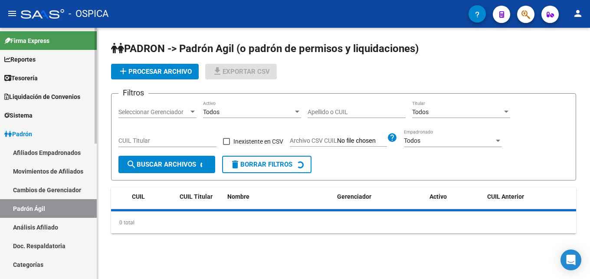
click at [54, 227] on link "Análisis Afiliado" at bounding box center [48, 227] width 97 height 19
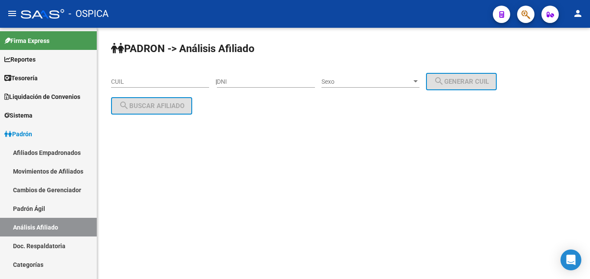
click at [133, 82] on input "CUIL" at bounding box center [160, 81] width 98 height 7
paste input "20-46086491-8"
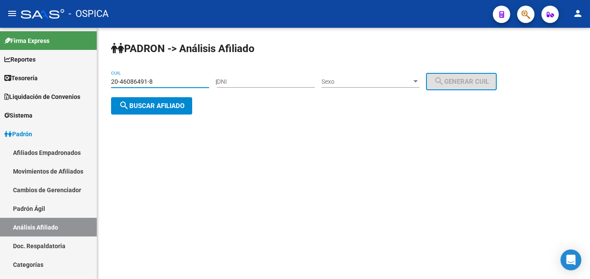
type input "20-46086491-8"
click at [180, 111] on button "search Buscar afiliado" at bounding box center [151, 105] width 81 height 17
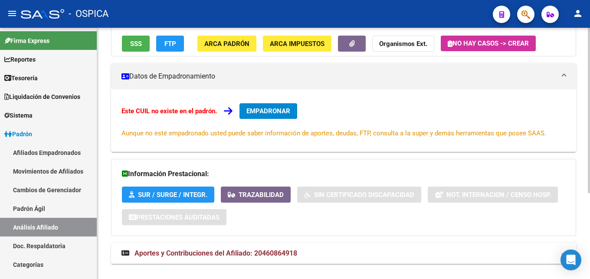
scroll to position [131, 0]
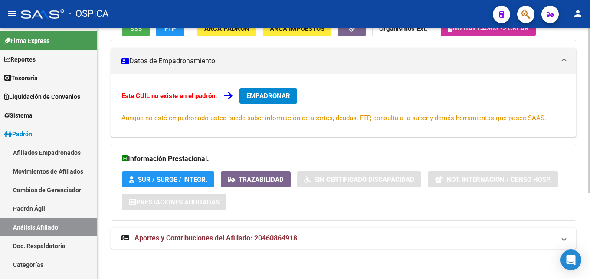
click at [269, 243] on mat-expansion-panel-header "Aportes y Contribuciones del Afiliado: 20460864918" at bounding box center [343, 238] width 465 height 21
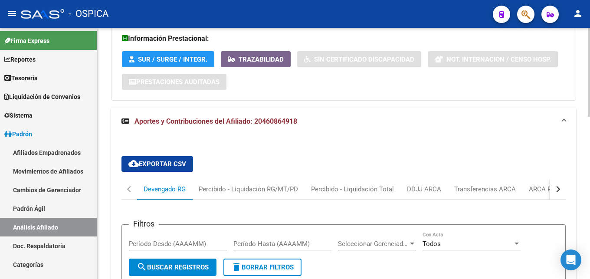
scroll to position [264, 0]
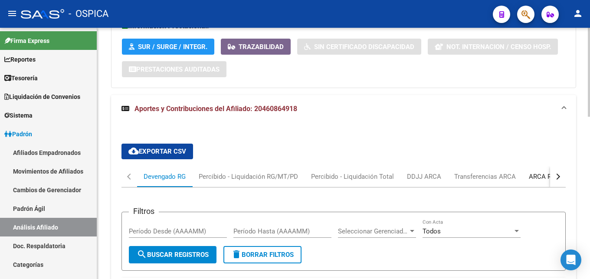
click at [542, 172] on div "ARCA Relaciones Laborales" at bounding box center [569, 177] width 81 height 10
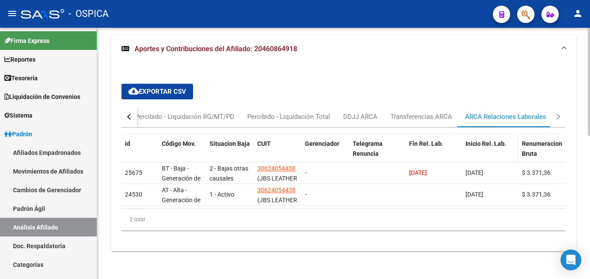
scroll to position [334, 0]
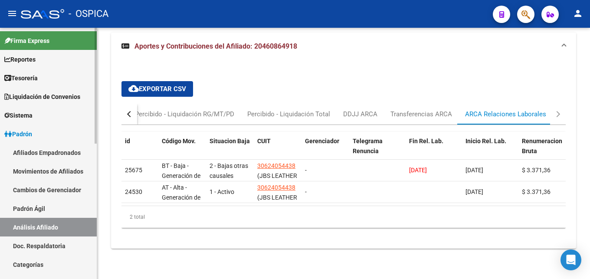
click at [18, 217] on link "Padrón Ágil" at bounding box center [48, 208] width 97 height 19
click at [20, 208] on link "Padrón Ágil" at bounding box center [48, 208] width 97 height 19
click at [62, 243] on link "Doc. Respaldatoria" at bounding box center [48, 246] width 97 height 19
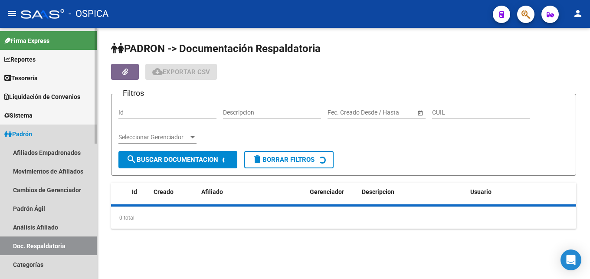
click at [39, 246] on link "Doc. Respaldatoria" at bounding box center [48, 246] width 97 height 19
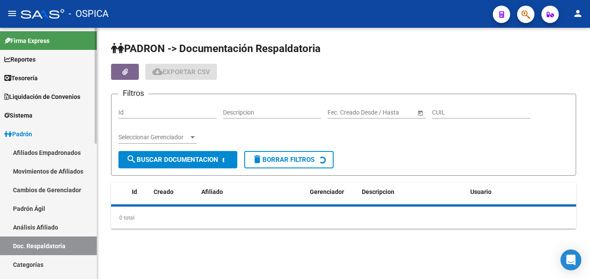
click at [43, 224] on link "Análisis Afiliado" at bounding box center [48, 227] width 97 height 19
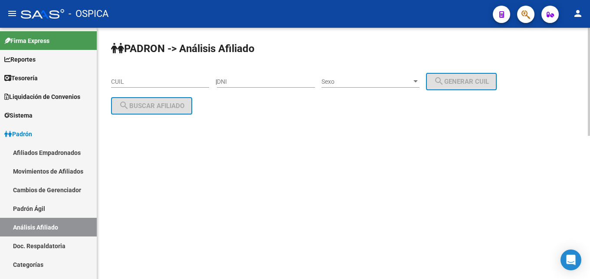
click at [142, 79] on input "CUIL" at bounding box center [160, 81] width 98 height 7
click at [139, 148] on mat-sidenav-content "PADRON -> Análisis Afiliado CUIL | DNI Sexo Sexo search Generar CUIL search Bus…" at bounding box center [343, 153] width 493 height 251
click at [174, 83] on input "CUIL" at bounding box center [160, 81] width 98 height 7
paste input "20-37681813-7"
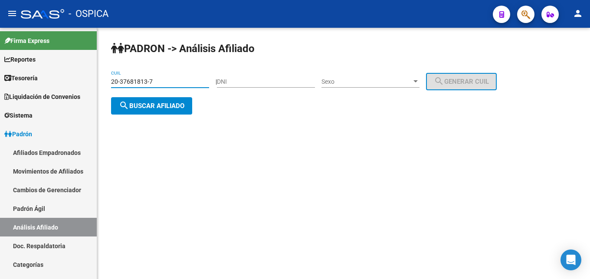
type input "20-37681813-7"
click at [171, 104] on span "search Buscar afiliado" at bounding box center [152, 106] width 66 height 8
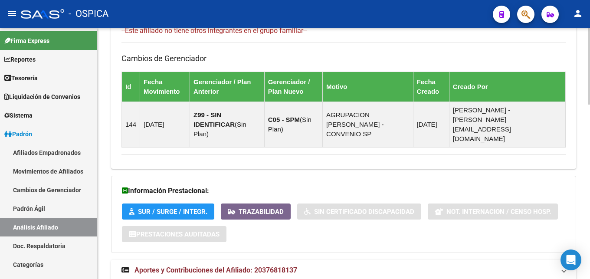
scroll to position [572, 0]
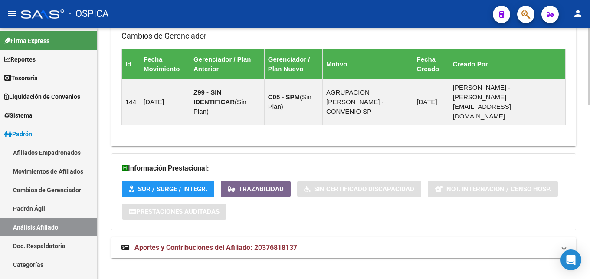
click at [249, 243] on span "Aportes y Contribuciones del Afiliado: 20376818137" at bounding box center [216, 247] width 163 height 8
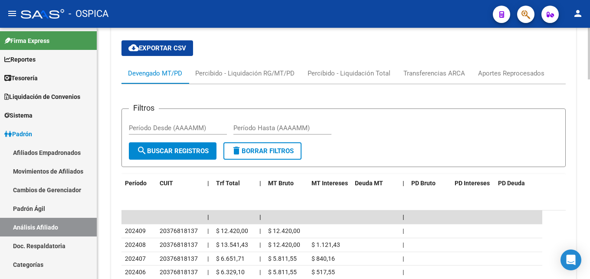
scroll to position [838, 0]
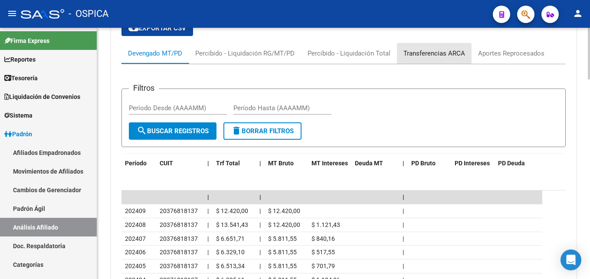
click at [433, 49] on div "Transferencias ARCA" at bounding box center [435, 54] width 62 height 10
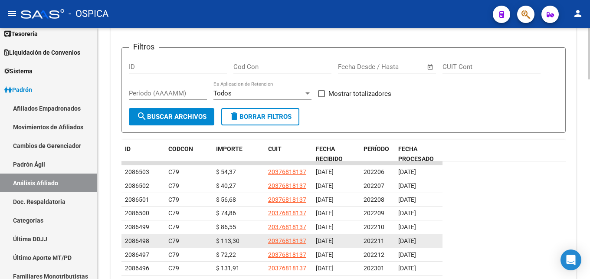
scroll to position [923, 0]
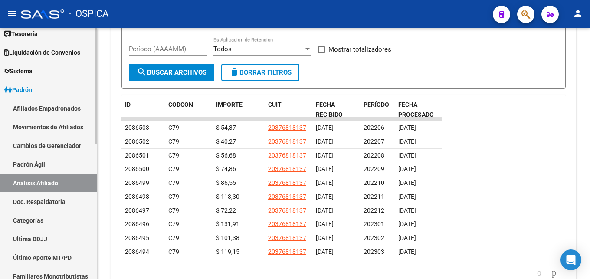
click at [38, 204] on link "Doc. Respaldatoria" at bounding box center [48, 201] width 97 height 19
click at [59, 203] on link "Doc. Respaldatoria" at bounding box center [48, 201] width 97 height 19
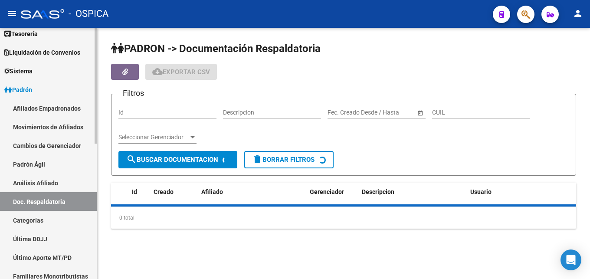
click at [64, 203] on link "Doc. Respaldatoria" at bounding box center [48, 201] width 97 height 19
click at [44, 180] on link "Análisis Afiliado" at bounding box center [48, 183] width 97 height 19
click at [55, 184] on link "Análisis Afiliado" at bounding box center [48, 183] width 97 height 19
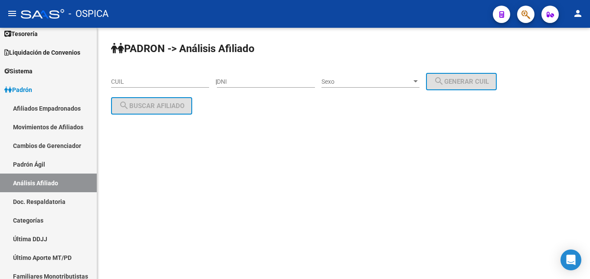
click at [127, 84] on input "CUIL" at bounding box center [160, 81] width 98 height 7
paste input "23-34963004-4"
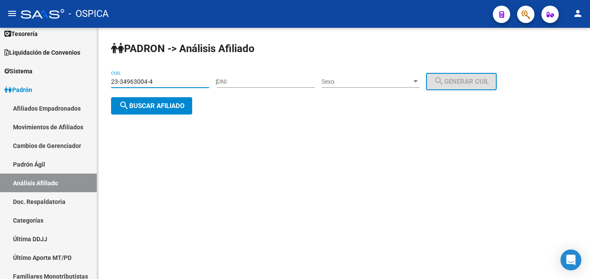
type input "23-34963004-4"
click at [152, 109] on span "search Buscar afiliado" at bounding box center [152, 106] width 66 height 8
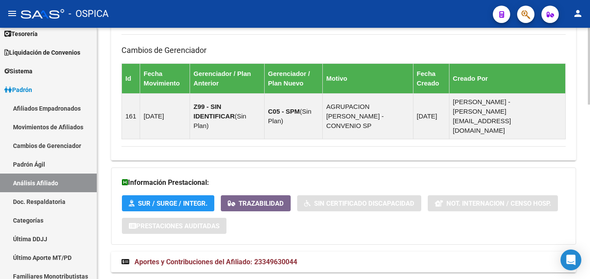
scroll to position [572, 0]
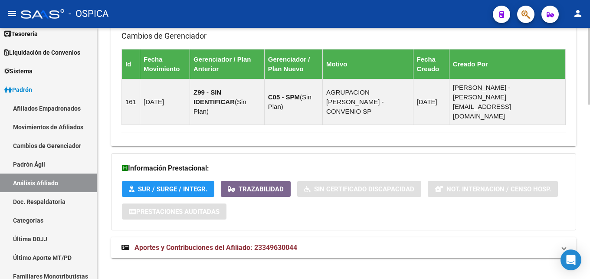
click at [290, 243] on span "Aportes y Contribuciones del Afiliado: 23349630044" at bounding box center [216, 247] width 163 height 8
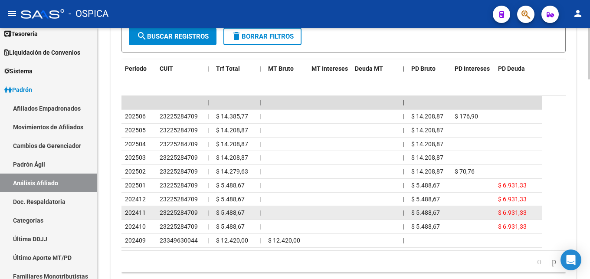
scroll to position [933, 0]
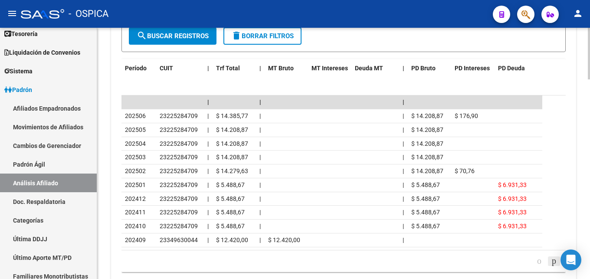
click at [555, 256] on icon "go to next page" at bounding box center [554, 261] width 7 height 10
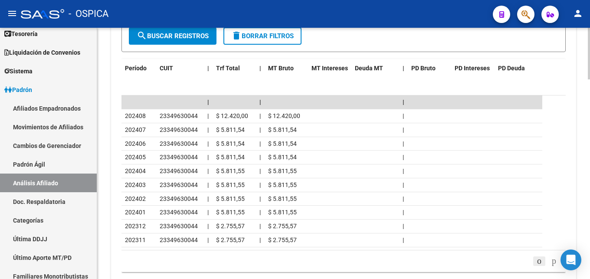
click at [536, 256] on icon "go to previous page" at bounding box center [539, 261] width 7 height 10
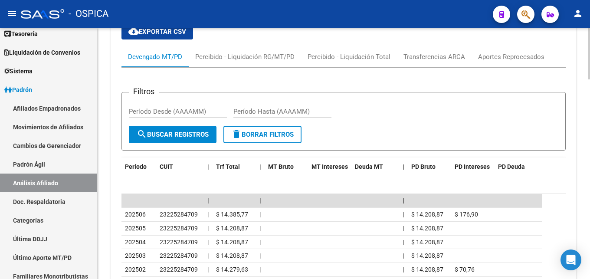
scroll to position [800, 0]
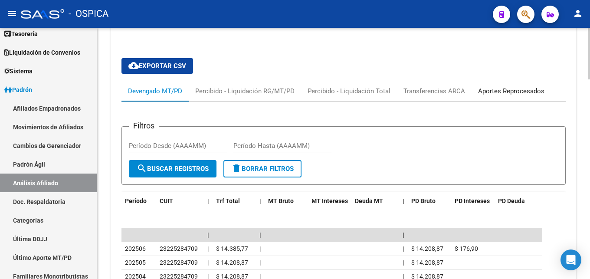
click at [486, 86] on div "Aportes Reprocesados" at bounding box center [511, 91] width 66 height 10
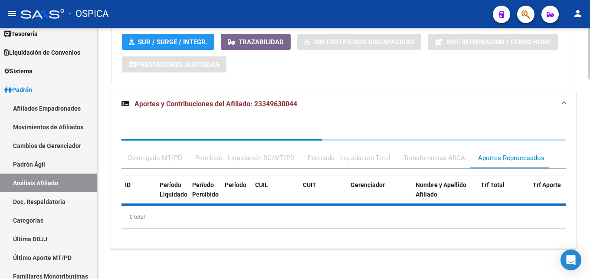
scroll to position [657, 0]
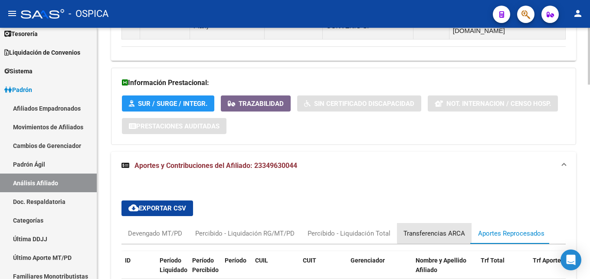
click at [435, 229] on div "Transferencias ARCA" at bounding box center [435, 234] width 62 height 10
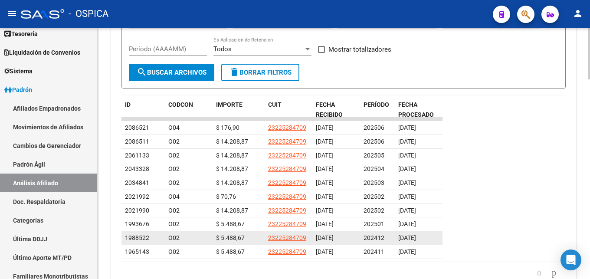
scroll to position [967, 0]
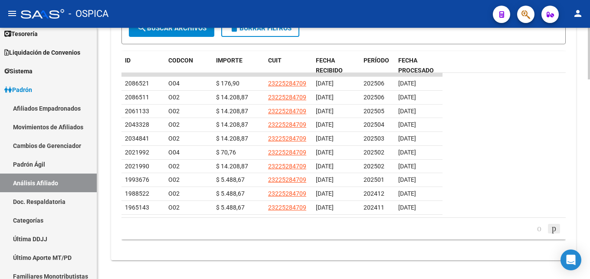
click at [552, 223] on icon "go to next page" at bounding box center [554, 228] width 7 height 10
click at [536, 223] on icon "go to previous page" at bounding box center [539, 228] width 7 height 10
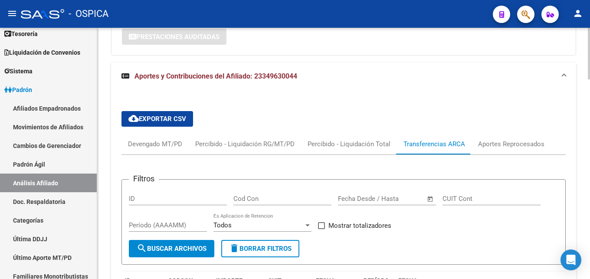
scroll to position [885, 0]
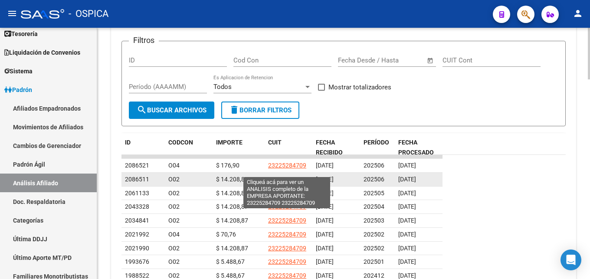
click at [303, 176] on span "23225284709" at bounding box center [287, 179] width 38 height 7
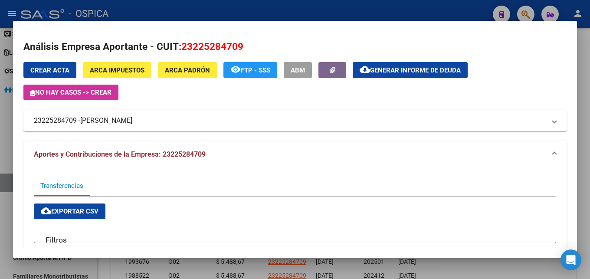
click at [479, 273] on div at bounding box center [295, 139] width 590 height 279
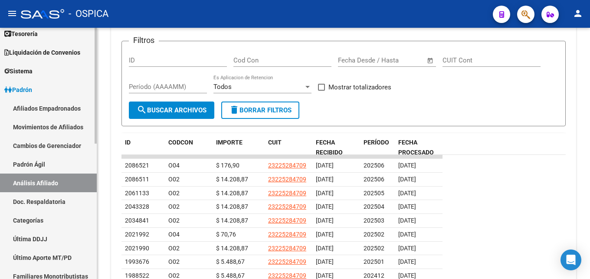
click at [59, 201] on link "Doc. Respaldatoria" at bounding box center [48, 201] width 97 height 19
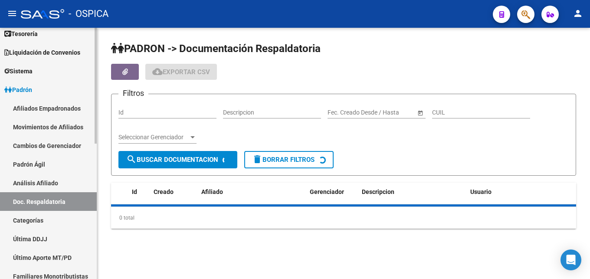
click at [54, 183] on link "Análisis Afiliado" at bounding box center [48, 183] width 97 height 19
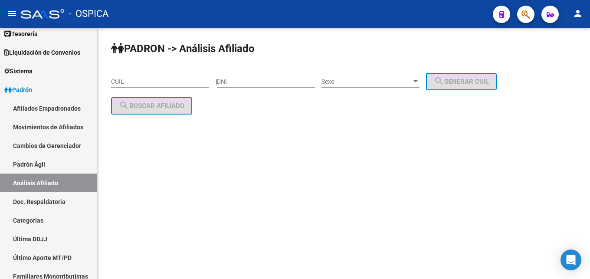
click at [124, 80] on input "CUIL" at bounding box center [160, 81] width 98 height 7
paste input "20-35309420-4"
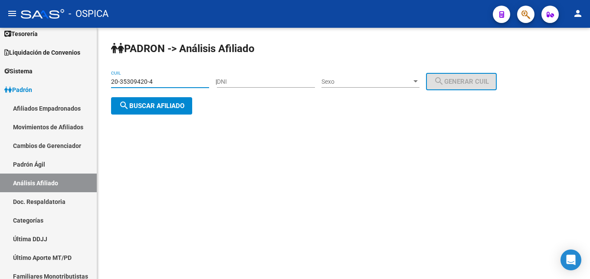
type input "20-35309420-4"
click at [160, 115] on div "PADRON -> Análisis Afiliado 20-35309420-4 CUIL | DNI Sexo Sexo search Generar C…" at bounding box center [343, 85] width 493 height 115
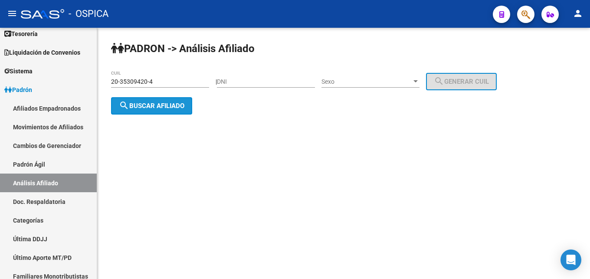
click at [160, 111] on button "search Buscar afiliado" at bounding box center [151, 105] width 81 height 17
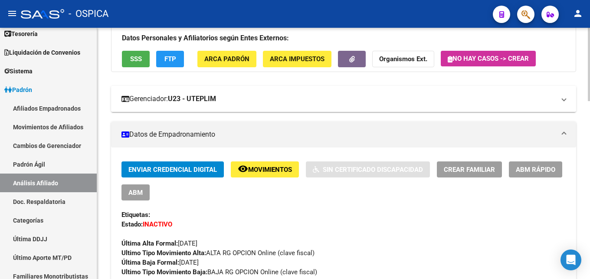
click at [336, 191] on div "Enviar Credencial Digital remove_red_eye Movimientos Sin Certificado Discapacid…" at bounding box center [344, 180] width 444 height 39
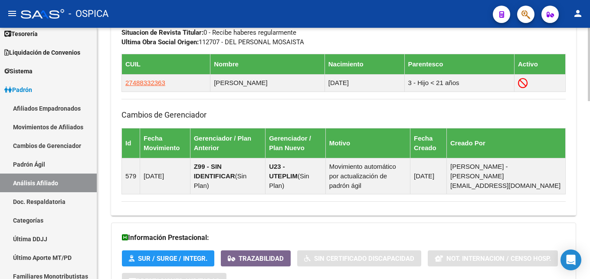
scroll to position [610, 0]
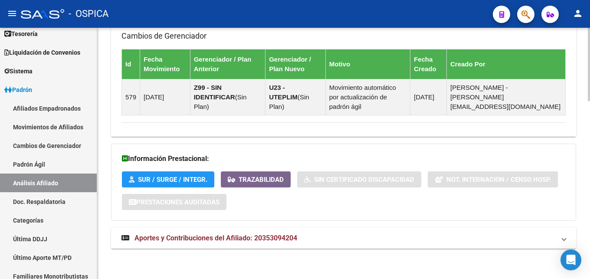
click at [293, 234] on strong "Aportes y Contribuciones del Afiliado: 20353094204" at bounding box center [210, 238] width 176 height 10
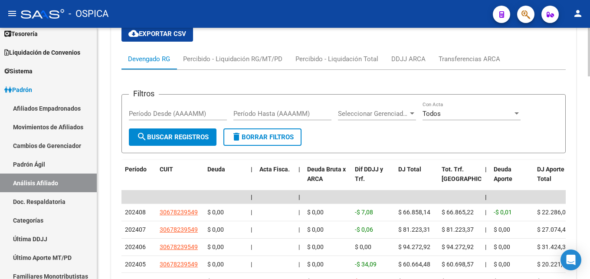
scroll to position [882, 0]
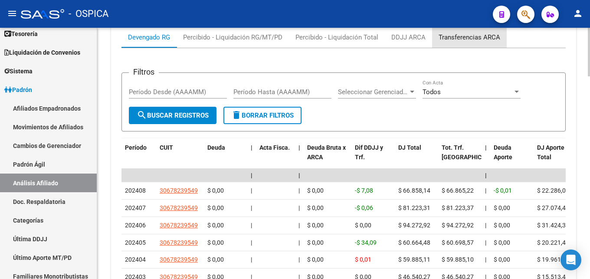
click at [449, 38] on div "Transferencias ARCA" at bounding box center [470, 38] width 62 height 10
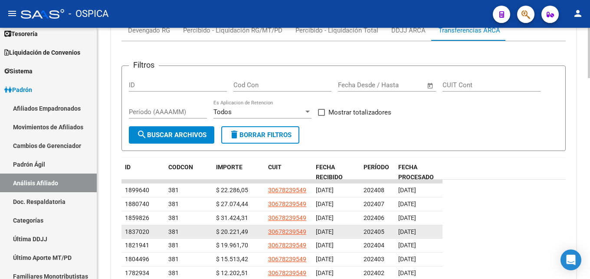
scroll to position [873, 0]
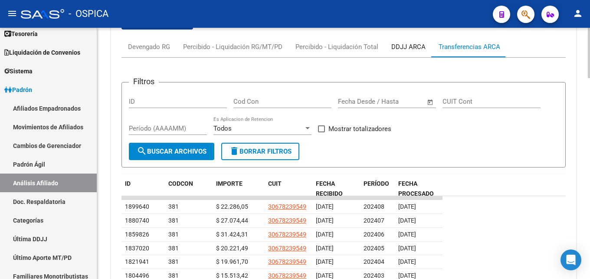
click at [401, 51] on div "DDJJ ARCA" at bounding box center [408, 47] width 34 height 10
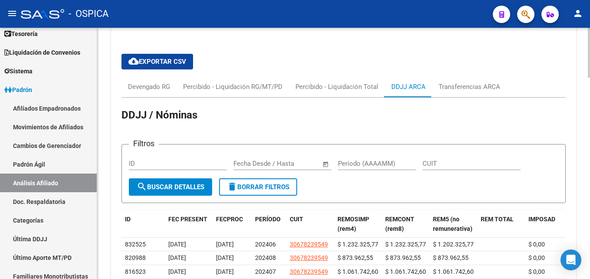
scroll to position [828, 0]
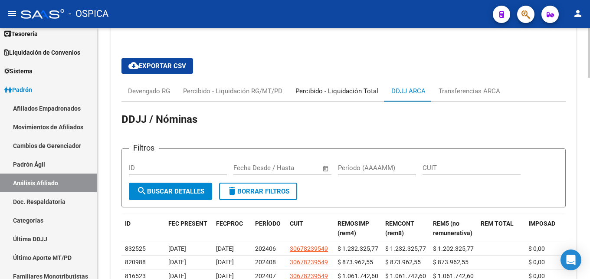
click at [367, 93] on div "Percibido - Liquidación Total" at bounding box center [337, 91] width 83 height 10
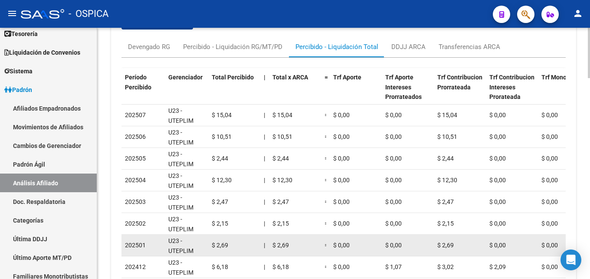
scroll to position [784, 0]
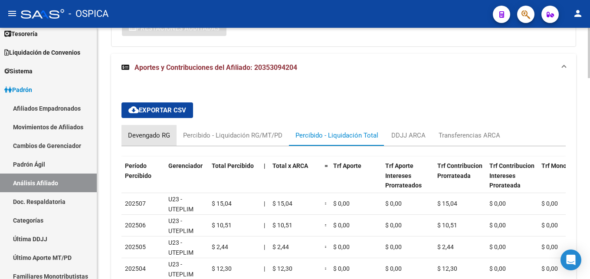
click at [153, 137] on div "Devengado RG" at bounding box center [149, 136] width 42 height 10
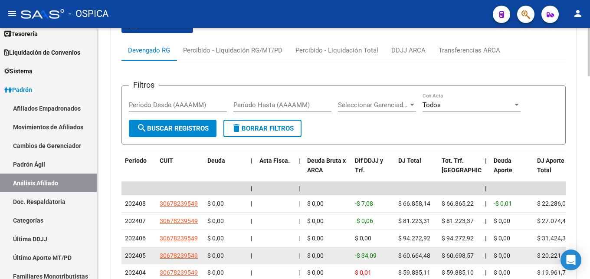
scroll to position [917, 0]
